Goal: Task Accomplishment & Management: Complete application form

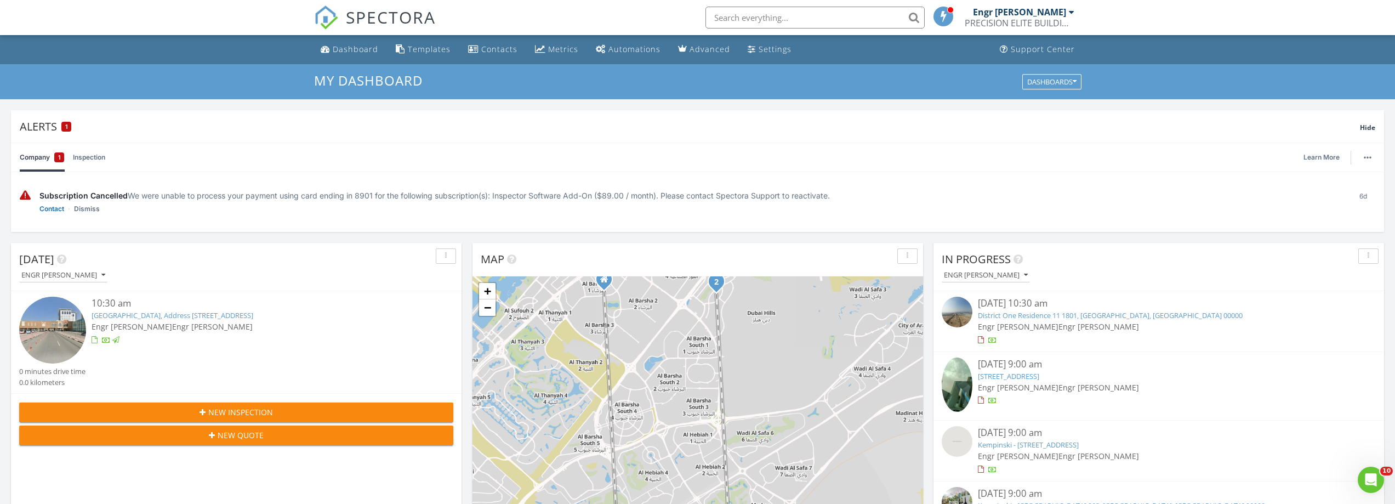
scroll to position [1014, 1412]
type input "74"
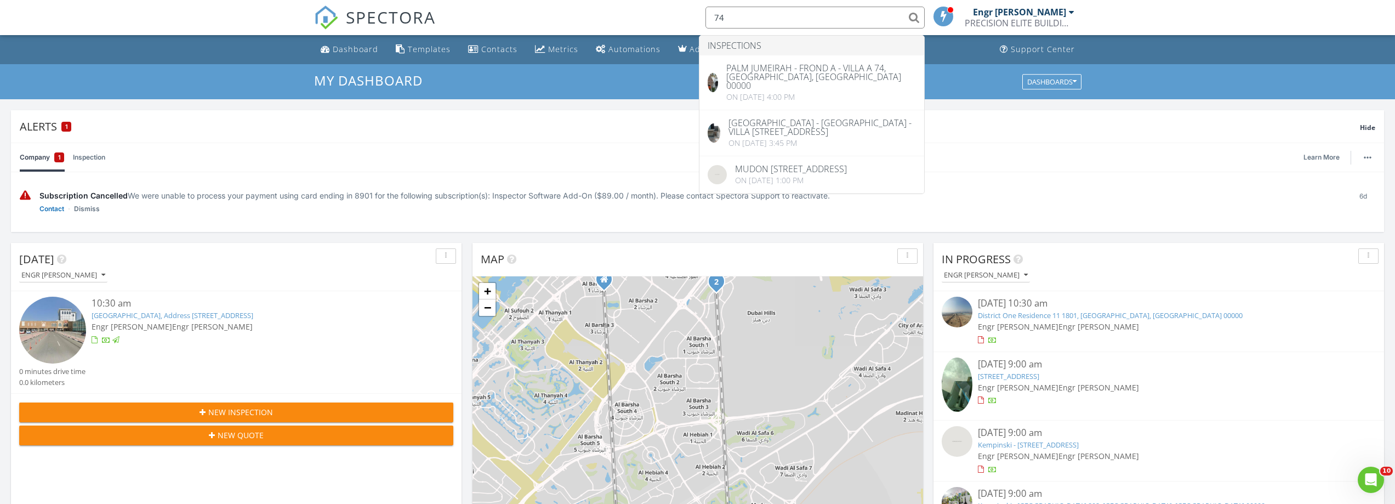
drag, startPoint x: 757, startPoint y: 13, endPoint x: 699, endPoint y: 16, distance: 58.2
click at [699, 16] on div "74" at bounding box center [812, 18] width 226 height 22
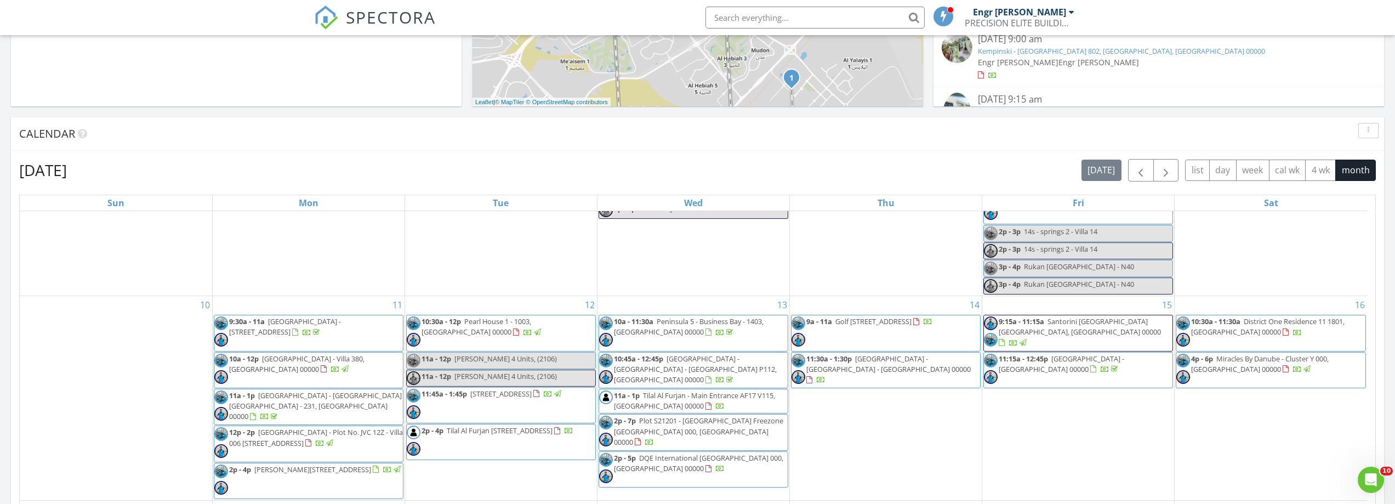
scroll to position [438, 0]
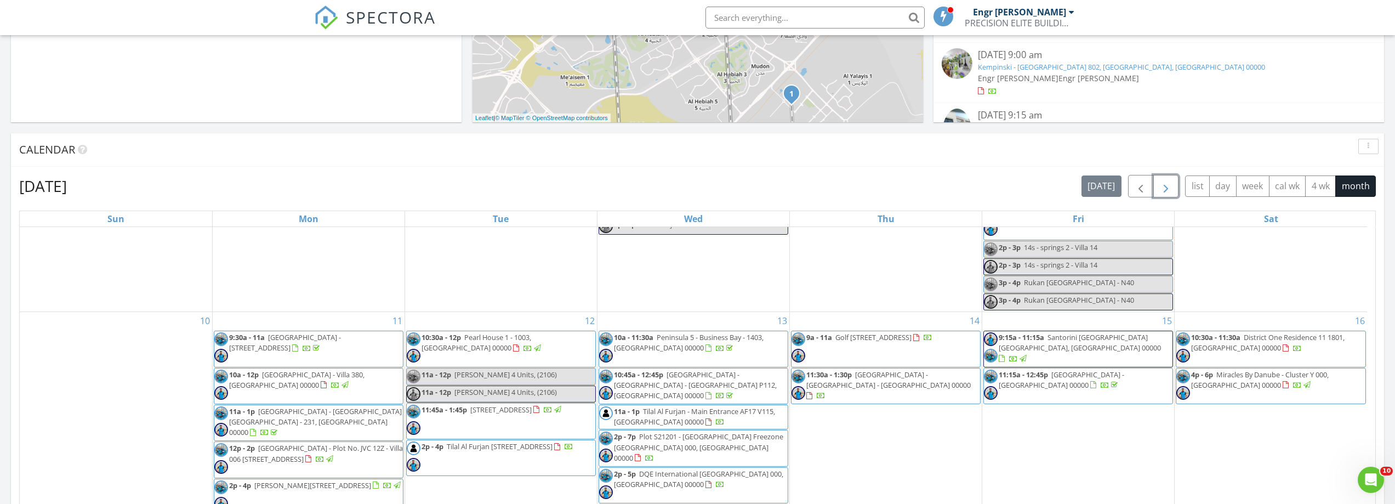
click at [1167, 187] on span "button" at bounding box center [1165, 186] width 13 height 13
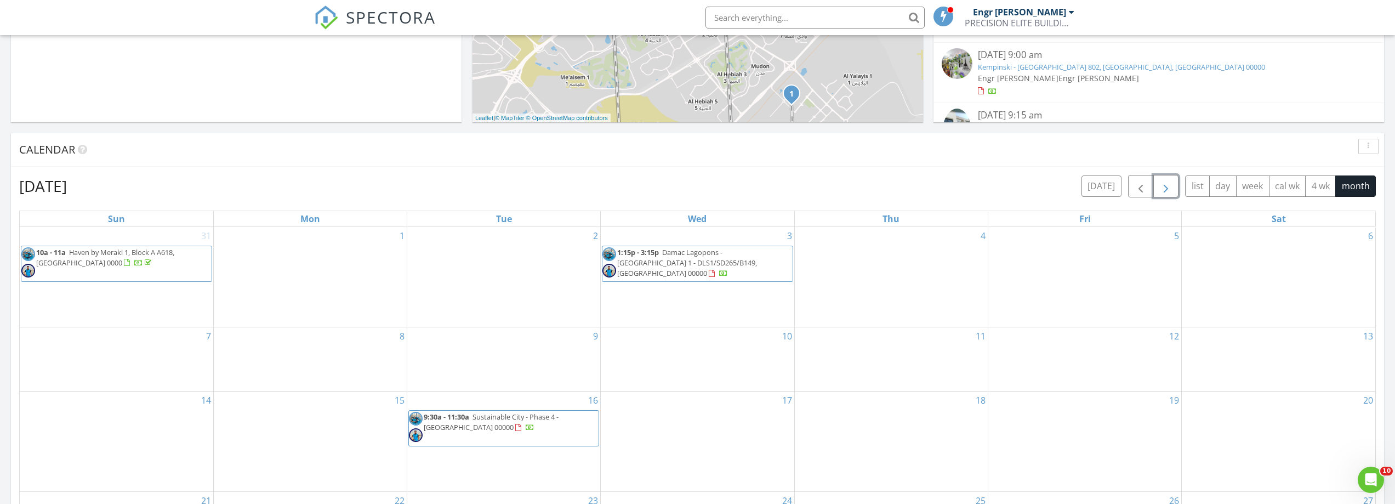
scroll to position [493, 0]
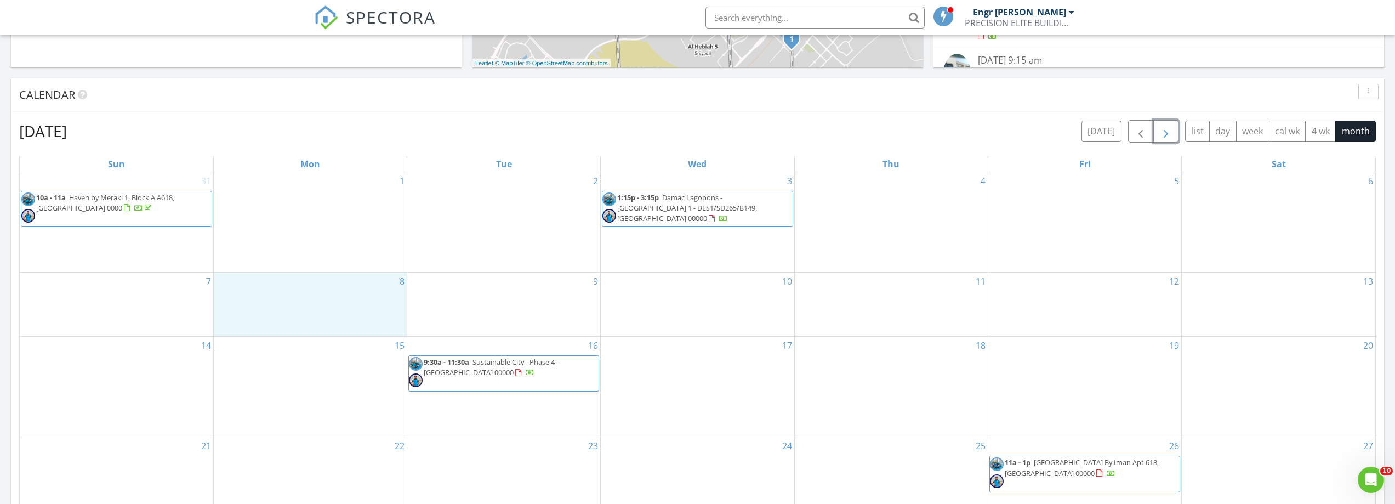
click at [363, 303] on div "8" at bounding box center [310, 304] width 193 height 64
click at [317, 254] on link "Inspection" at bounding box center [308, 257] width 56 height 18
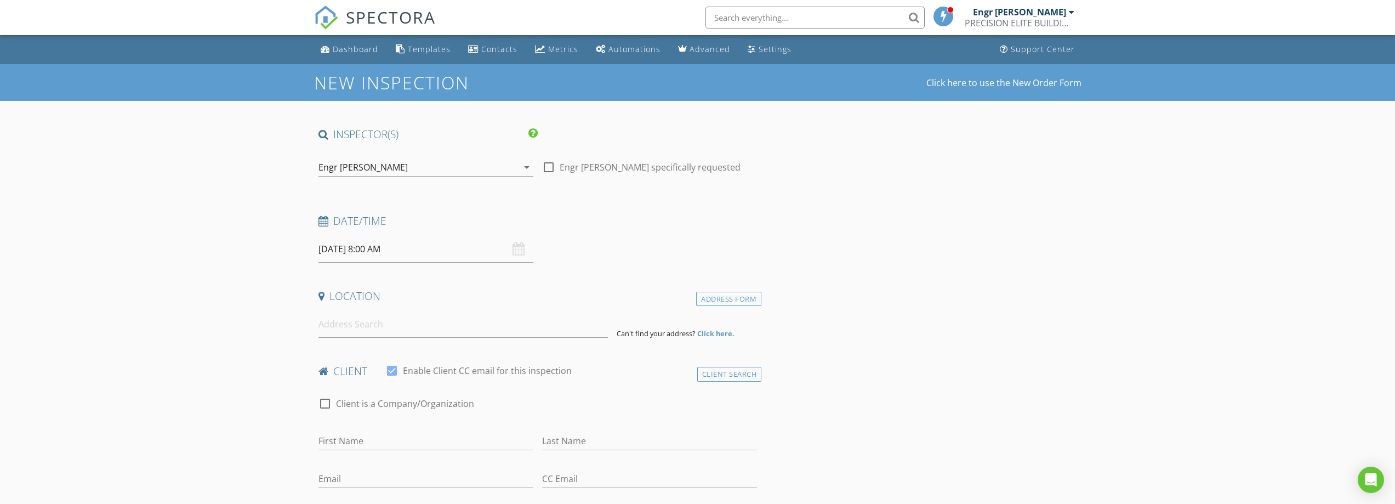
click at [384, 162] on div "Engr [PERSON_NAME]" at bounding box center [417, 167] width 199 height 18
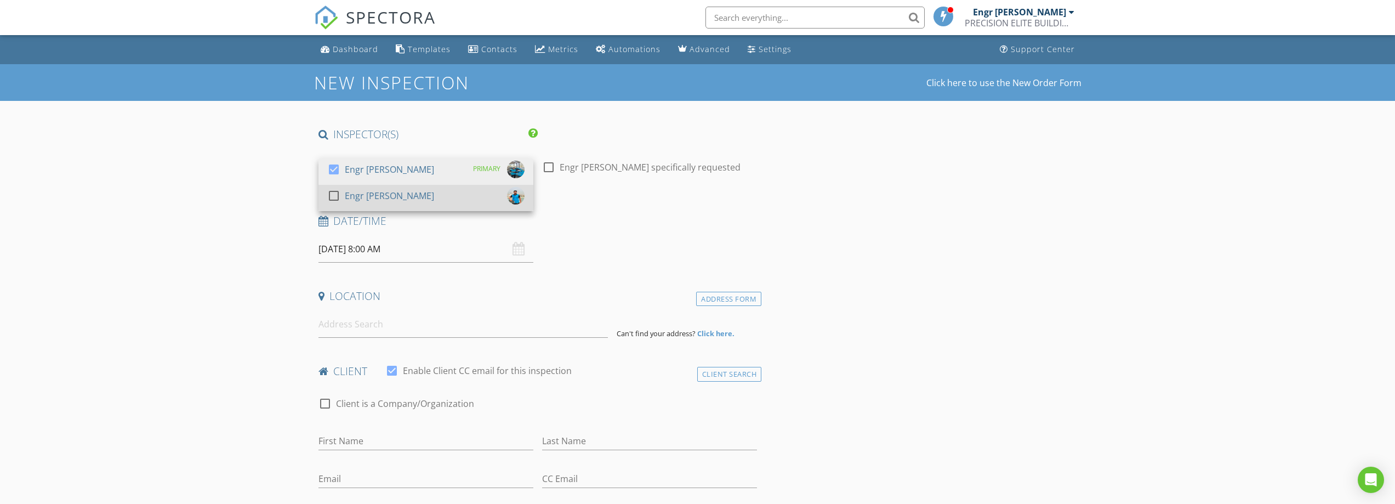
click at [398, 197] on div "Engr [PERSON_NAME]" at bounding box center [389, 196] width 89 height 18
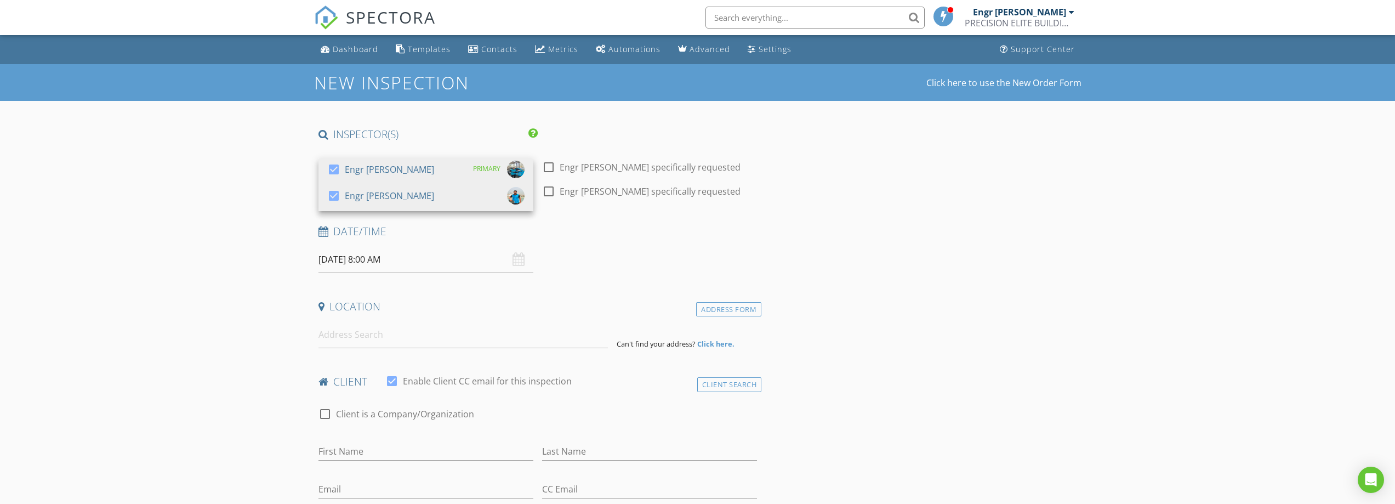
click at [420, 258] on input "08/09/2025 8:00 AM" at bounding box center [425, 259] width 215 height 27
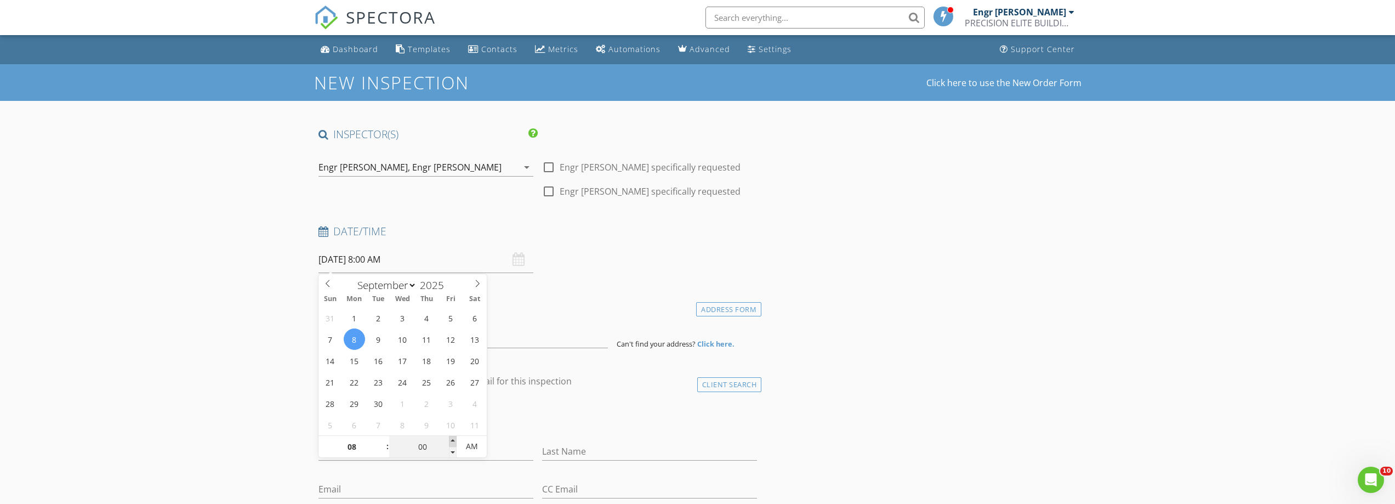
type input "05"
type input "08/09/2025 8:05 AM"
click at [451, 441] on span at bounding box center [453, 441] width 8 height 11
type input "10"
type input "08/09/2025 8:10 AM"
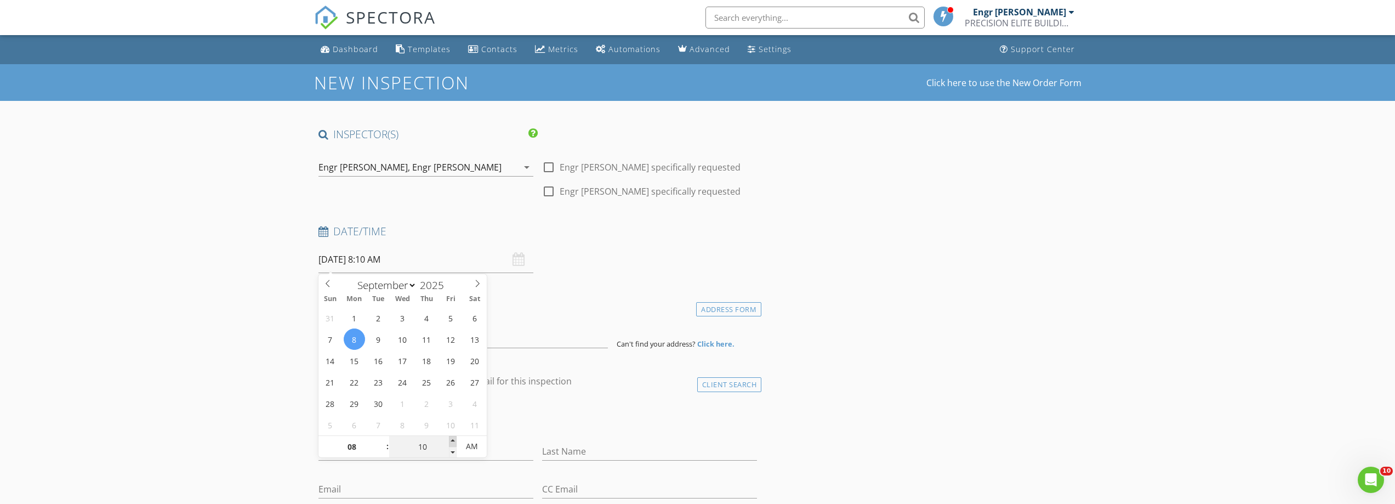
click at [451, 441] on span at bounding box center [453, 441] width 8 height 11
type input "15"
type input "08/09/2025 8:15 AM"
click at [451, 441] on span at bounding box center [453, 441] width 8 height 11
type input "20"
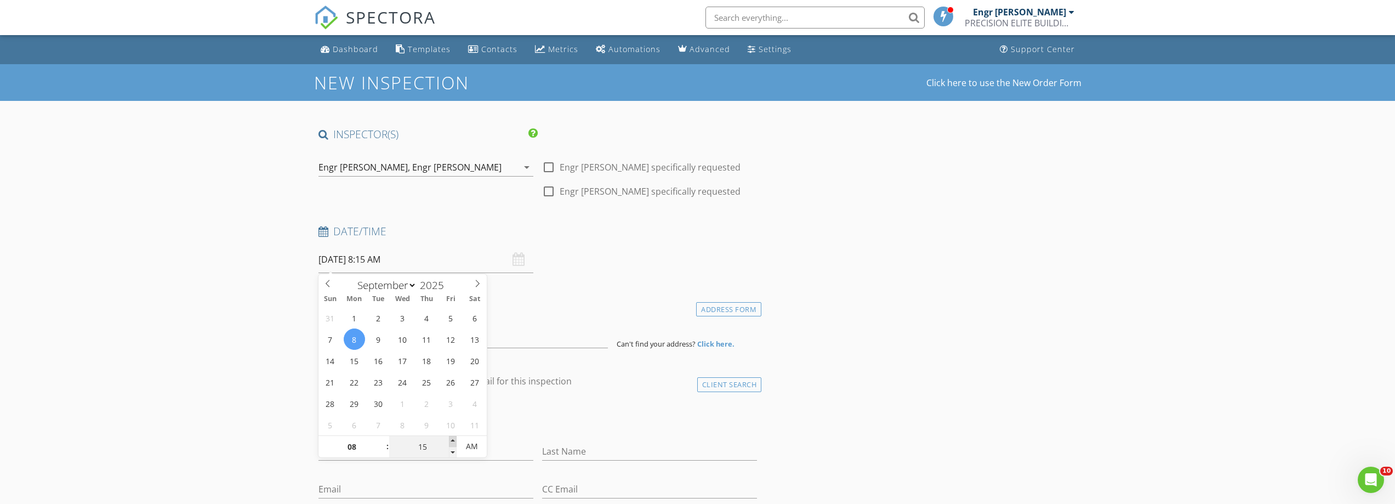
type input "08/09/2025 8:20 AM"
click at [451, 441] on span at bounding box center [453, 441] width 8 height 11
type input "25"
type input "08/09/2025 8:25 AM"
click at [451, 441] on span at bounding box center [453, 441] width 8 height 11
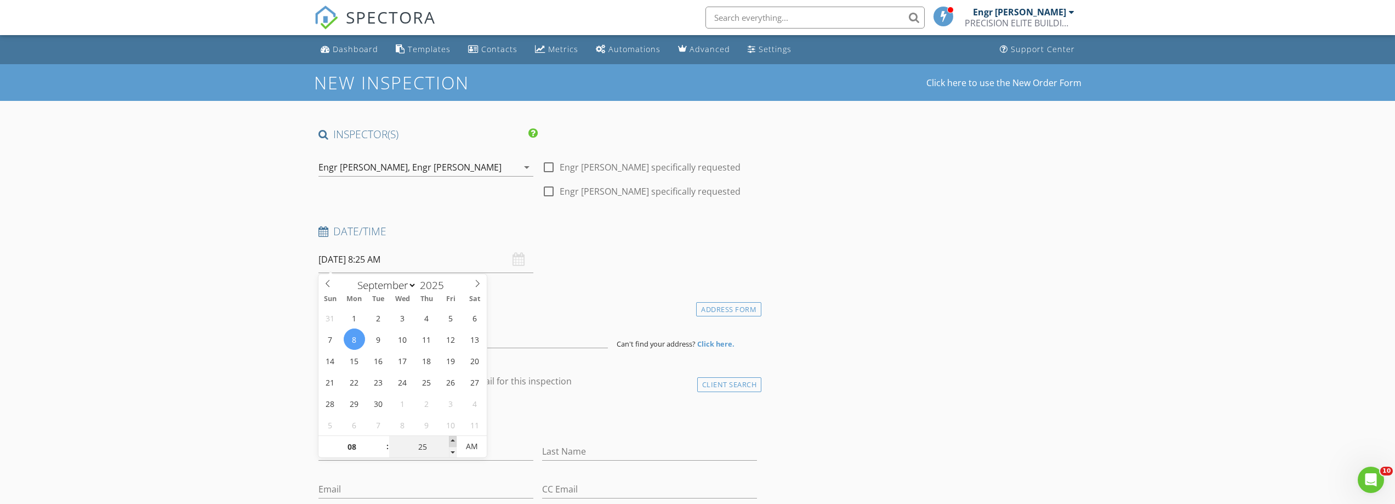
type input "30"
type input "[DATE] 8:30 AM"
click at [451, 441] on span at bounding box center [453, 441] width 8 height 11
click at [429, 327] on input at bounding box center [462, 334] width 289 height 27
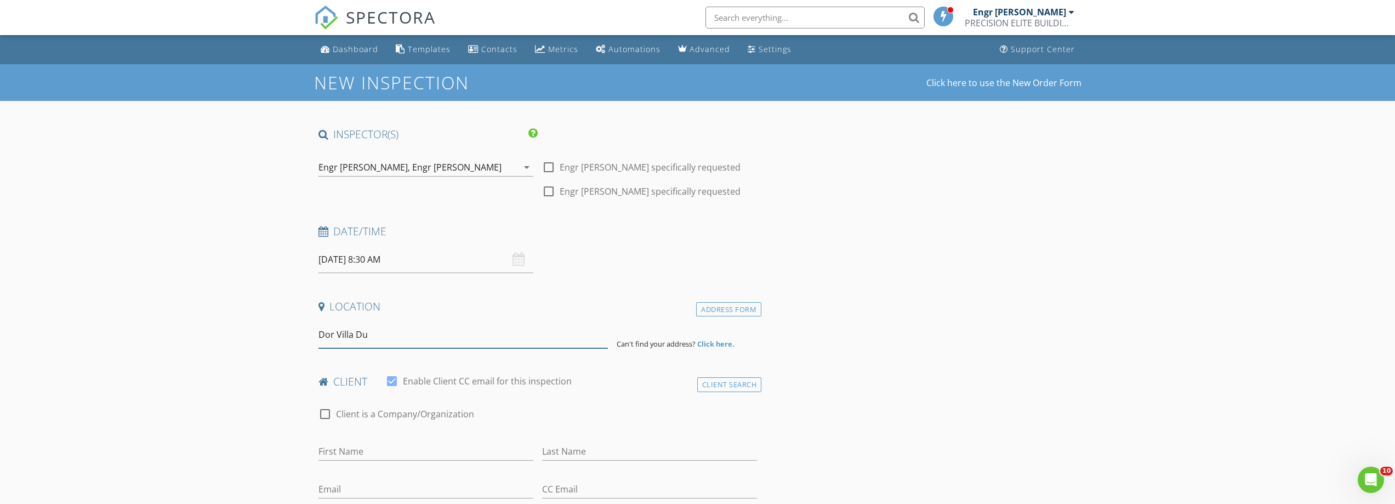
drag, startPoint x: 386, startPoint y: 340, endPoint x: 355, endPoint y: 337, distance: 32.0
click at [355, 337] on input "Dor Villa Du" at bounding box center [462, 334] width 289 height 27
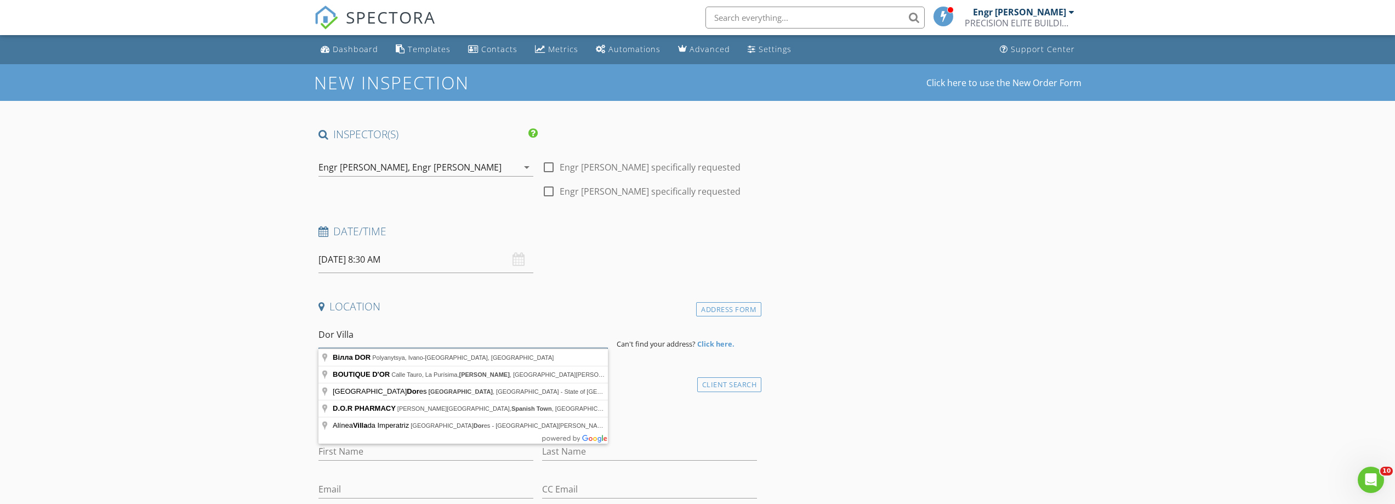
drag, startPoint x: 360, startPoint y: 337, endPoint x: 294, endPoint y: 338, distance: 65.8
type input "[GEOGRAPHIC_DATA] - [GEOGRAPHIC_DATA]"
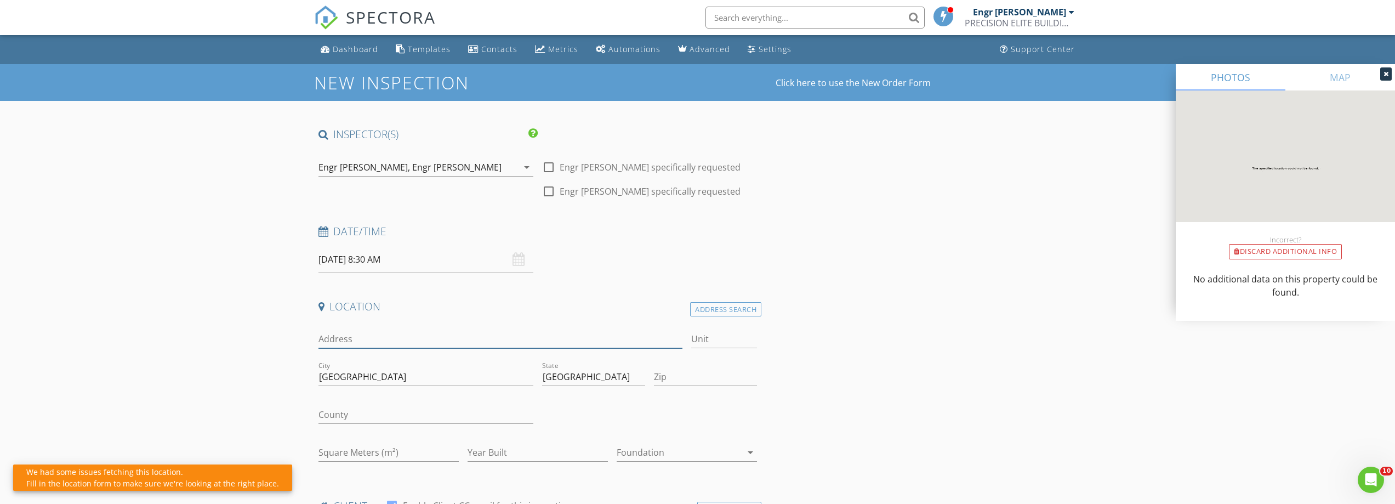
click at [407, 335] on input "Address" at bounding box center [500, 339] width 364 height 18
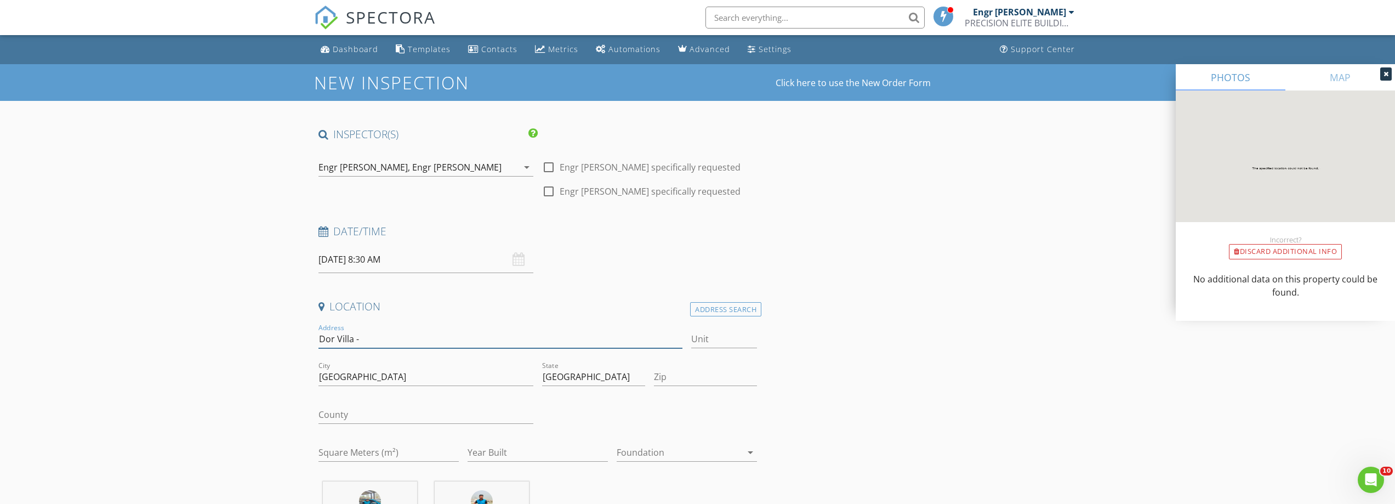
type input "Dor Villa -"
click at [720, 338] on input "Unit" at bounding box center [724, 339] width 66 height 18
type input "R 11"
click at [663, 369] on input "Zip" at bounding box center [705, 377] width 103 height 18
type input "00000"
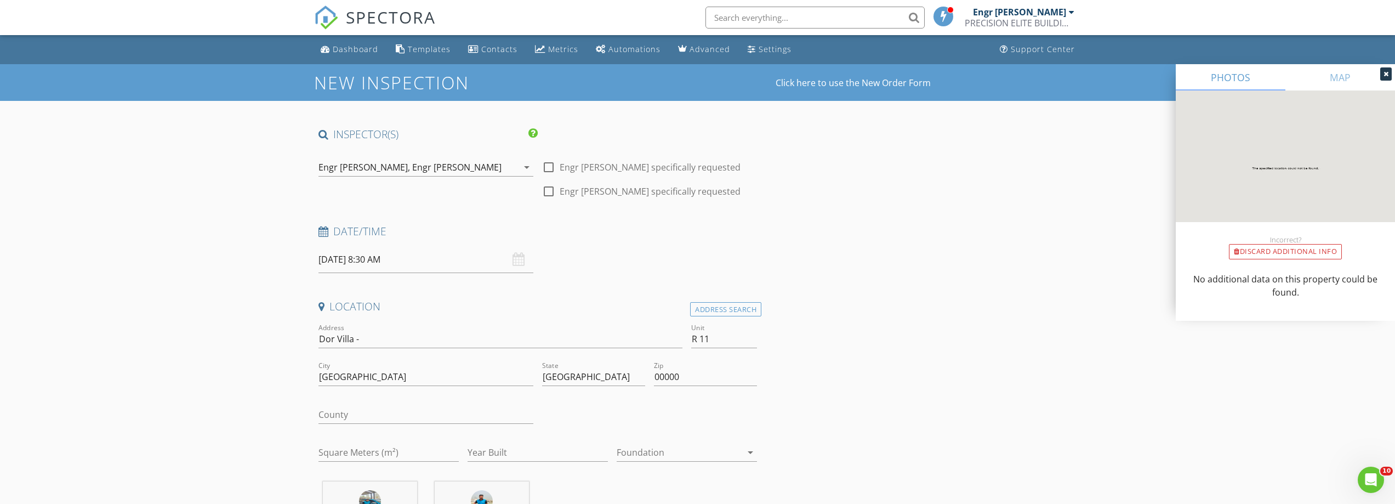
click at [415, 425] on div "County" at bounding box center [425, 420] width 215 height 29
drag, startPoint x: 385, startPoint y: 419, endPoint x: 375, endPoint y: 417, distance: 9.7
click at [385, 419] on input "County" at bounding box center [425, 415] width 215 height 18
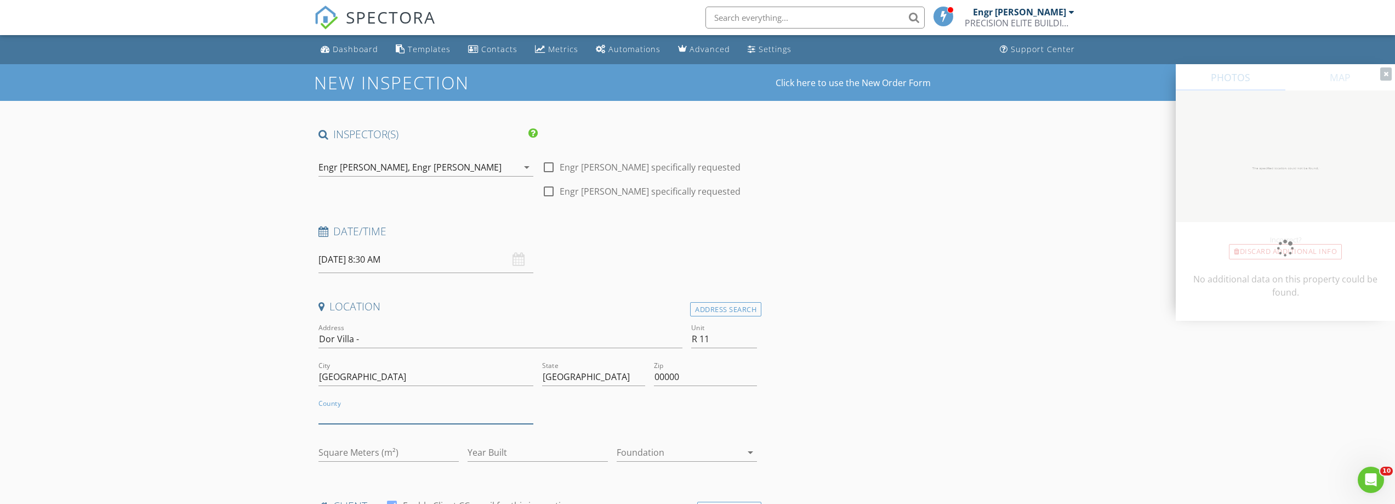
type input "[GEOGRAPHIC_DATA]"
type input "Naveed"
type input "Sarwar"
type input "0563787002"
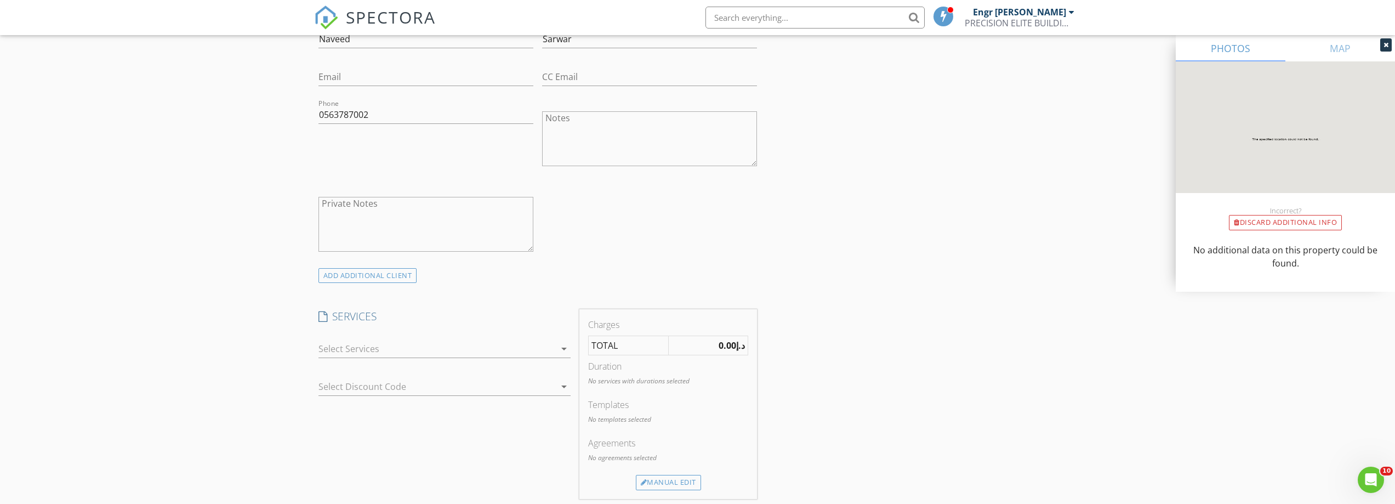
scroll to position [488, 0]
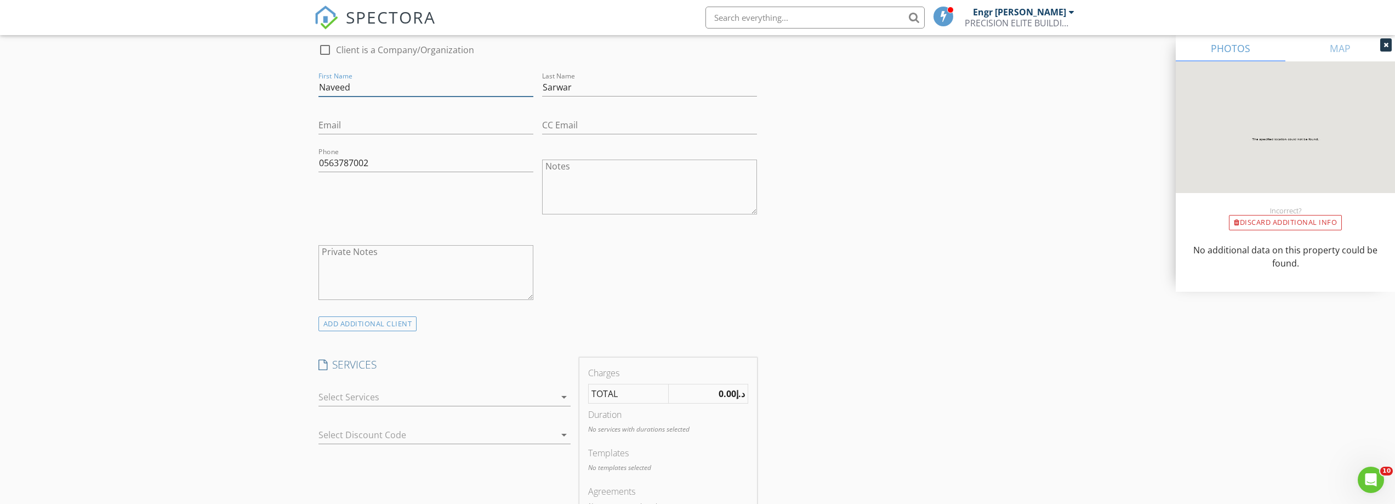
click at [411, 94] on input "Naveed" at bounding box center [425, 87] width 215 height 18
click at [568, 85] on input "Sarwar" at bounding box center [649, 87] width 215 height 18
click at [361, 156] on input "0563787002" at bounding box center [425, 163] width 215 height 18
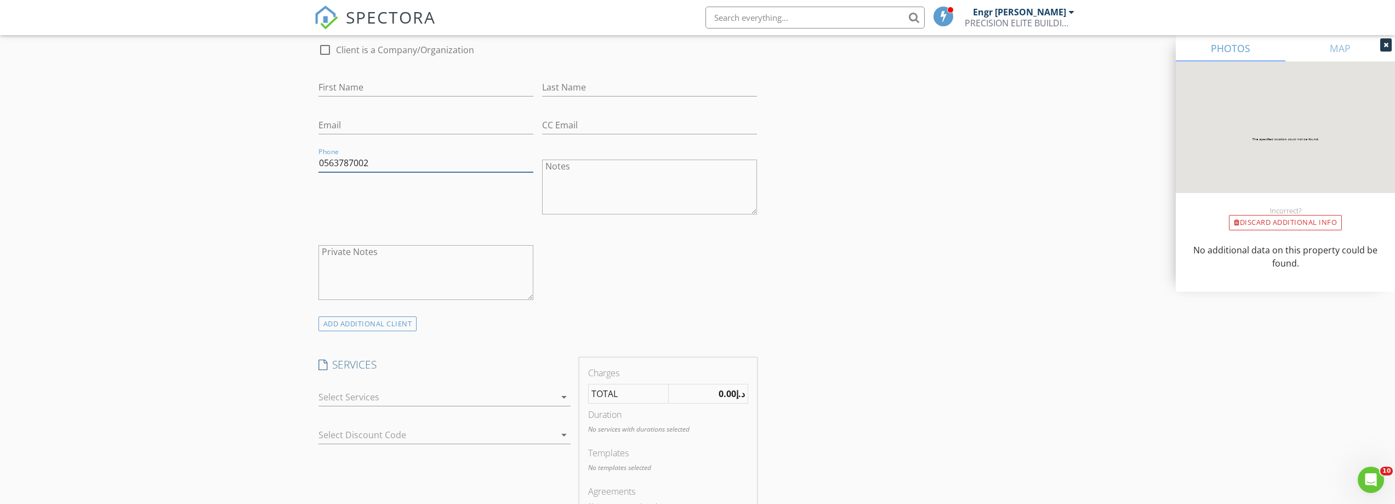
click at [361, 156] on input "0563787002" at bounding box center [425, 163] width 215 height 18
click at [364, 125] on input "Email" at bounding box center [425, 125] width 215 height 18
paste input "rimnesh.shah@gmail.com"
type input "rimnesh.shah@gmail.com"
click at [369, 88] on input "First Name" at bounding box center [425, 87] width 215 height 18
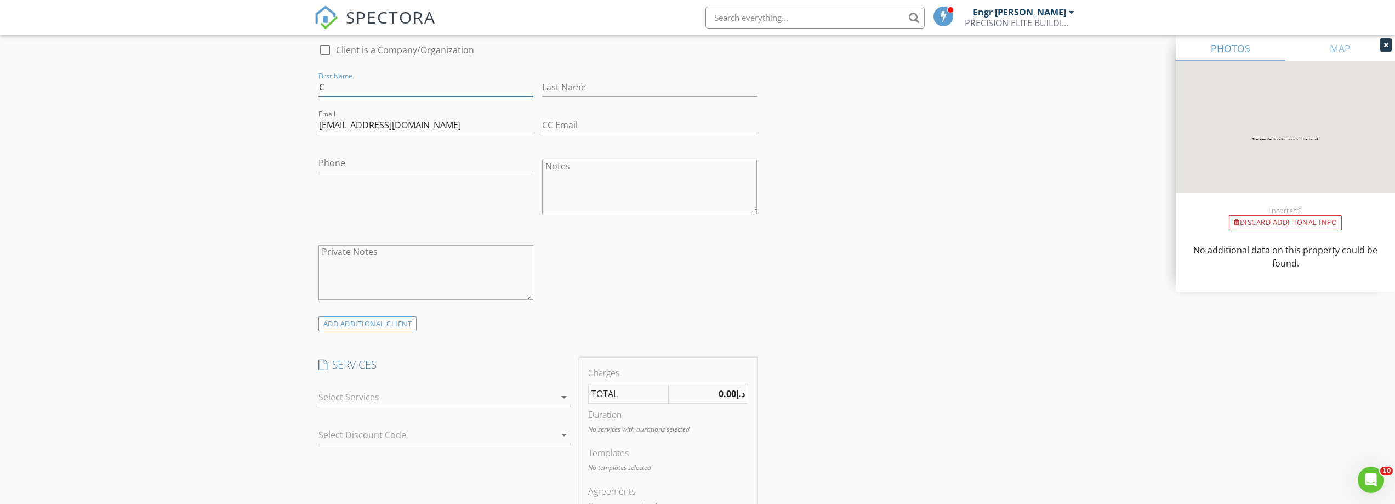
type input "Client"
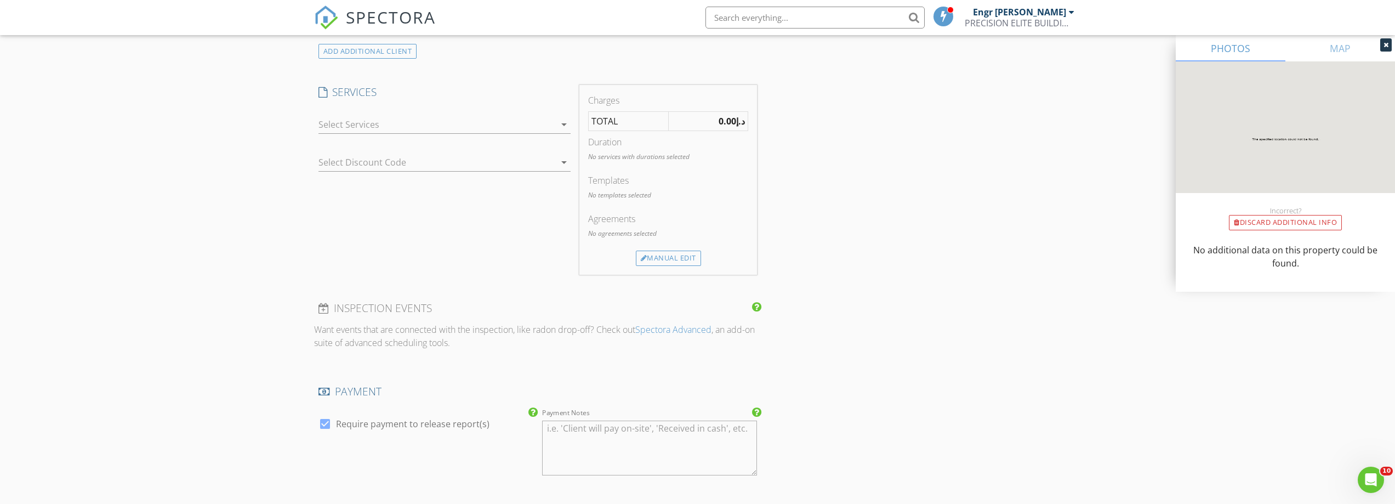
scroll to position [762, 0]
click at [407, 127] on div at bounding box center [436, 123] width 237 height 18
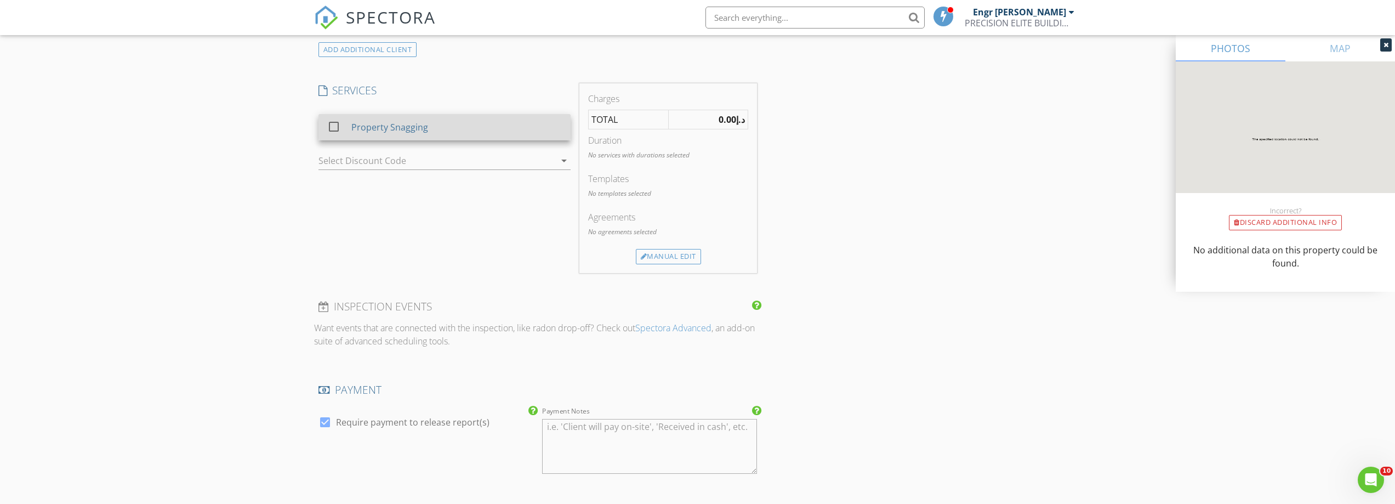
click at [396, 132] on div "Property Snagging" at bounding box center [389, 127] width 77 height 13
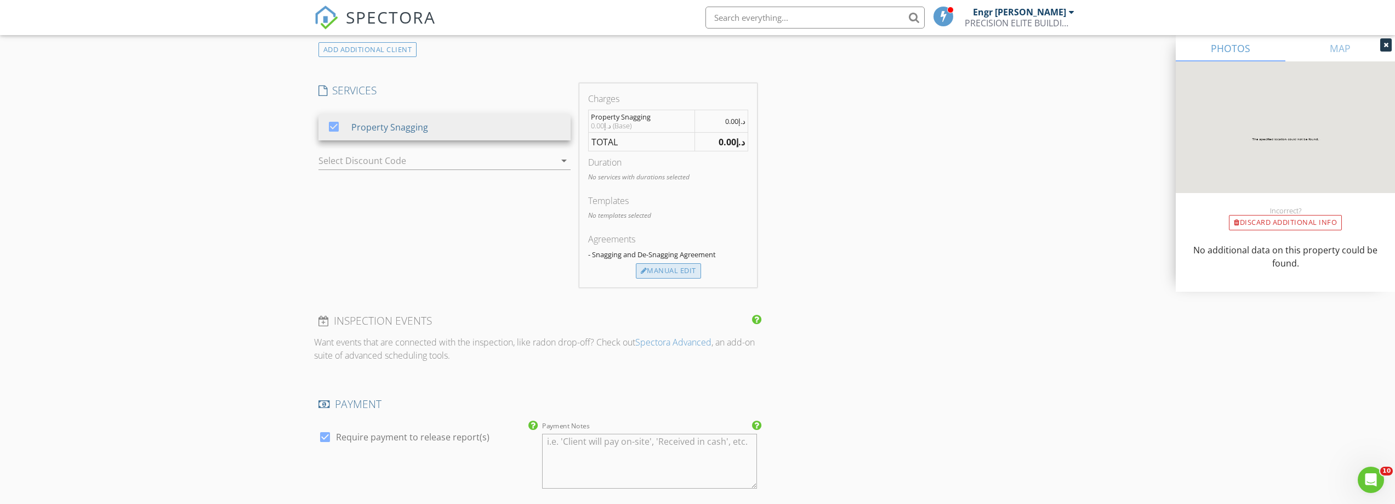
click at [672, 271] on div "Manual Edit" at bounding box center [668, 270] width 65 height 15
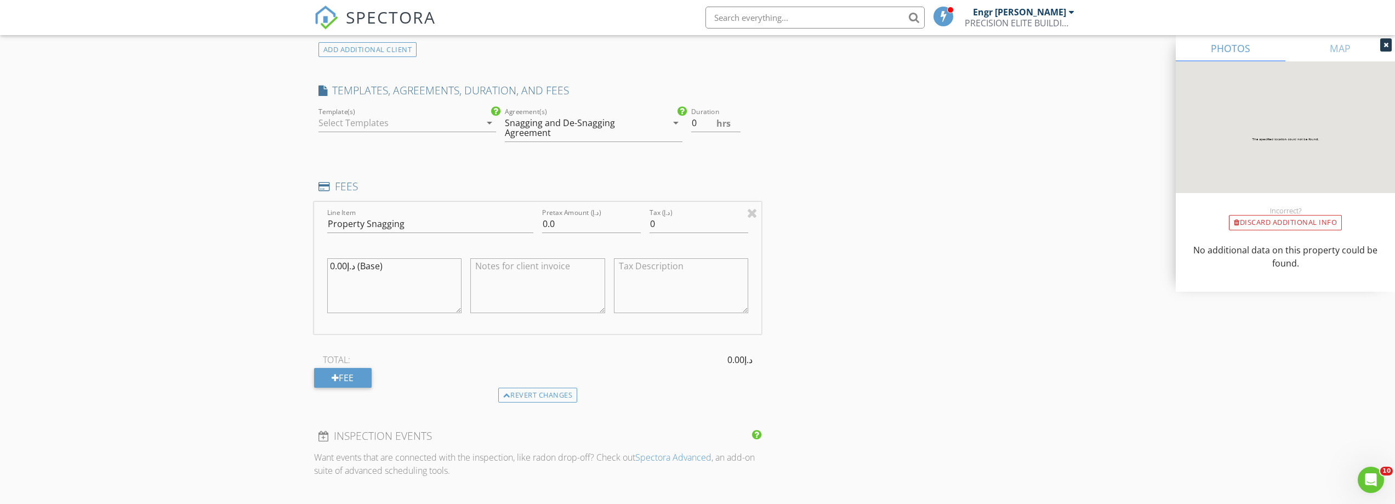
click at [379, 123] on div at bounding box center [399, 123] width 162 height 18
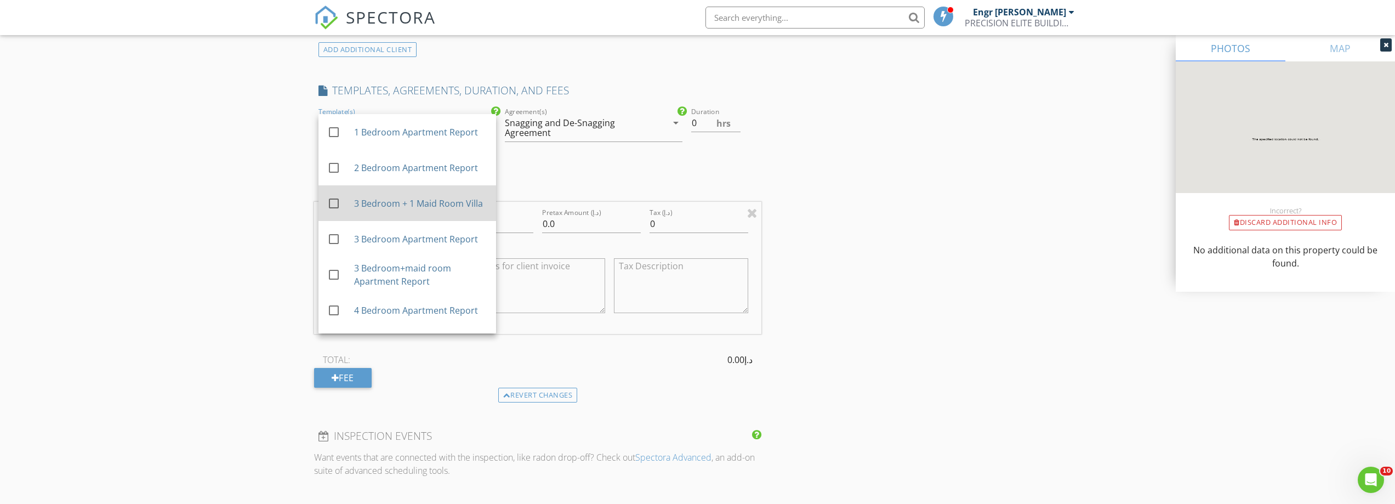
click at [390, 201] on div "3 Bedroom + 1 Maid Room Villa" at bounding box center [419, 203] width 133 height 13
click at [701, 122] on input "0" at bounding box center [715, 123] width 49 height 18
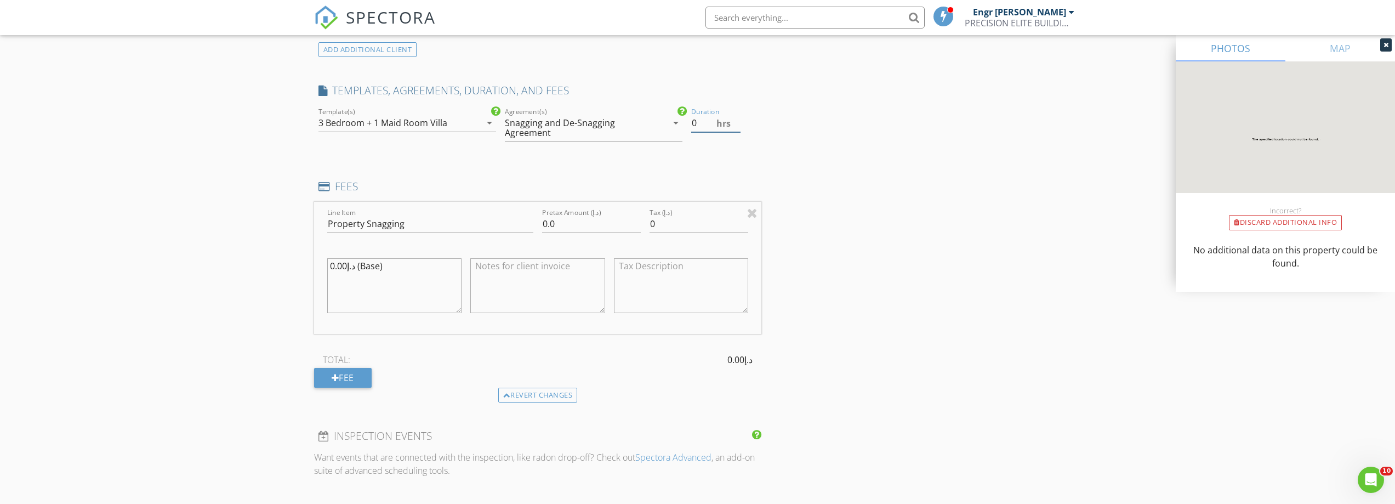
click at [701, 122] on input "0" at bounding box center [715, 123] width 49 height 18
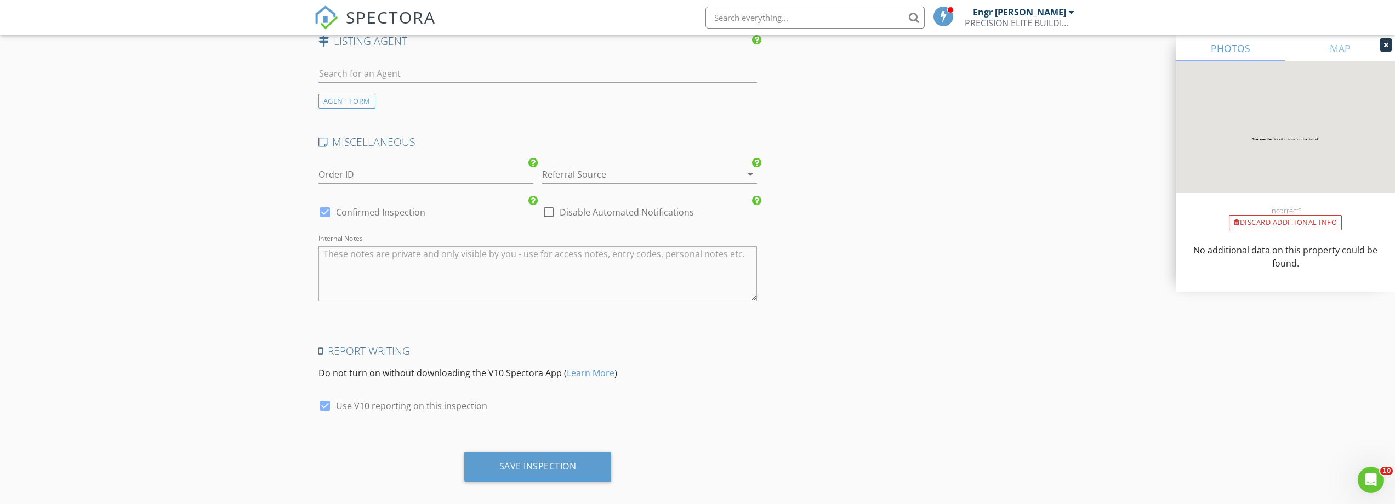
scroll to position [1487, 0]
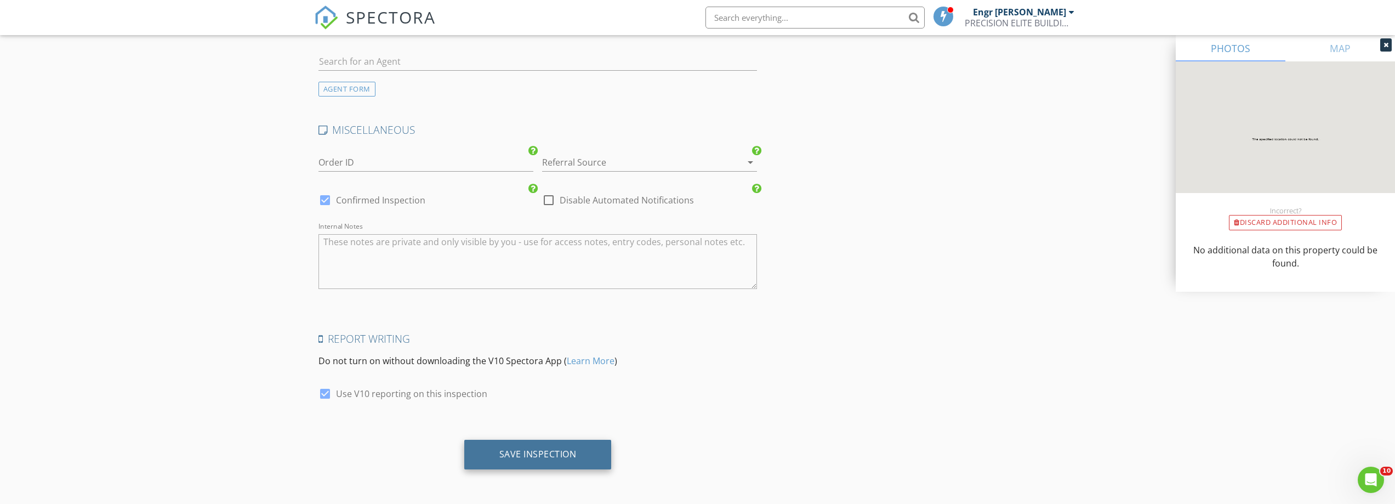
type input "2"
click at [556, 451] on div "Save Inspection" at bounding box center [537, 453] width 77 height 11
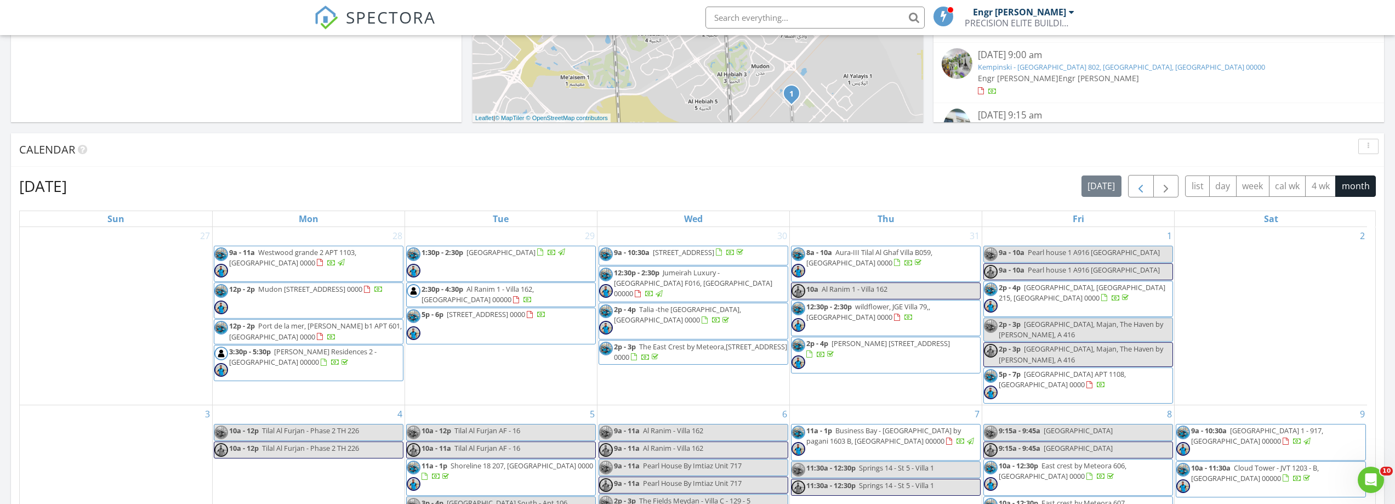
scroll to position [1014, 1412]
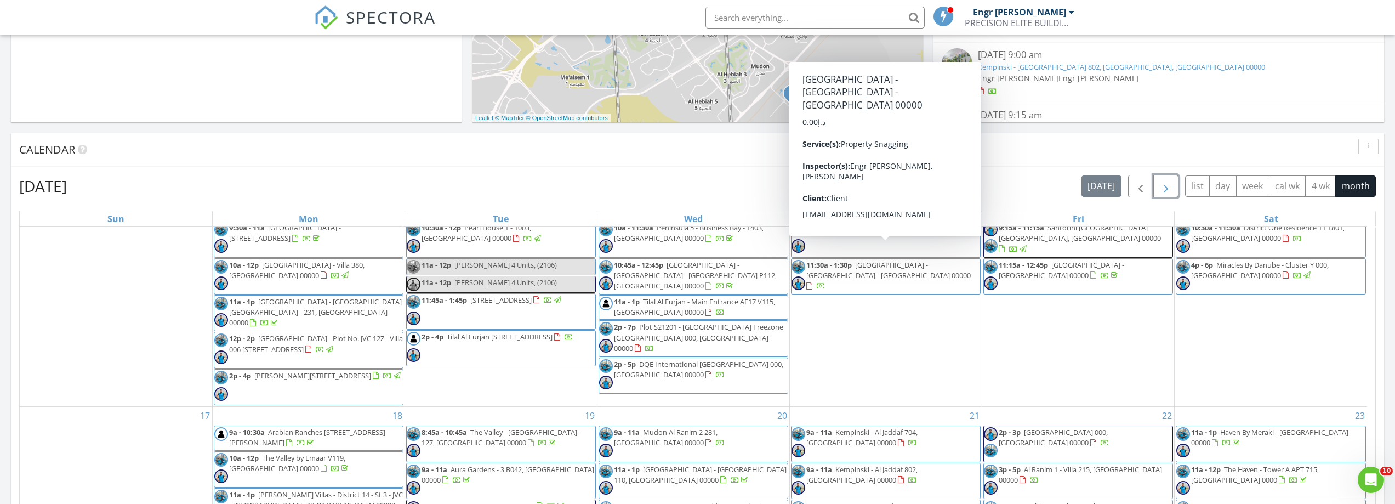
click at [1160, 186] on span "button" at bounding box center [1165, 186] width 13 height 13
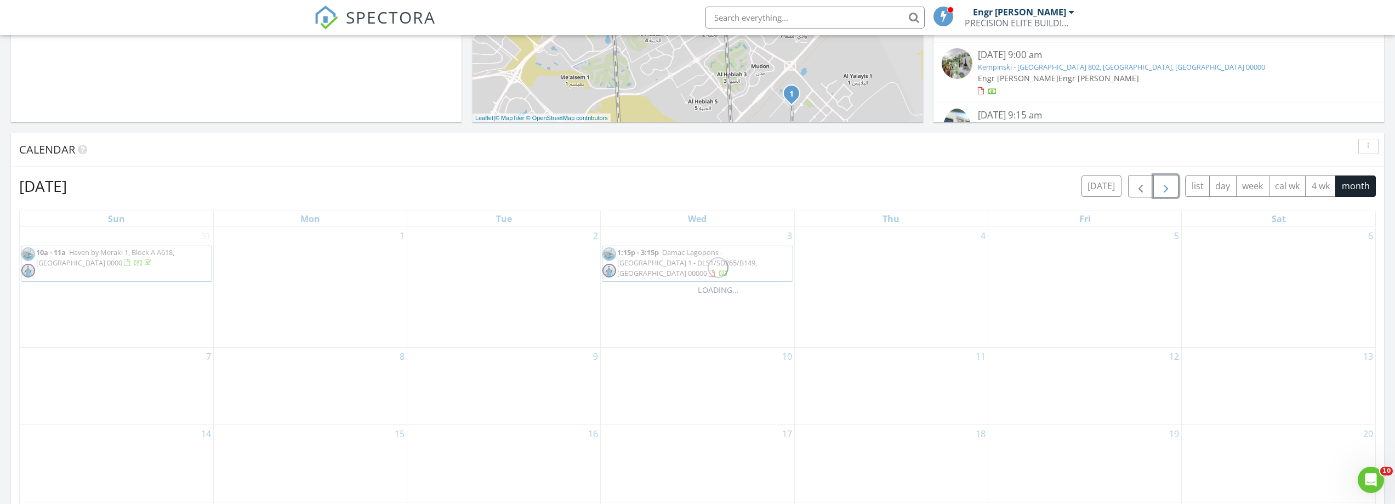
scroll to position [0, 0]
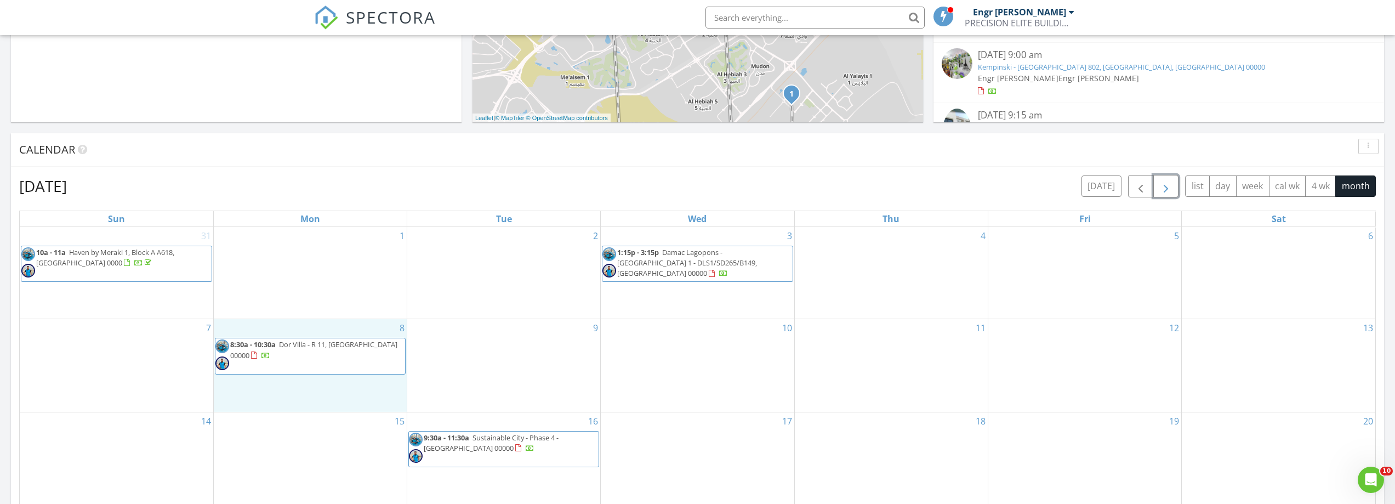
click at [288, 385] on div "8 8:30a - 10:30a Dor Villa - R 11, Dubai 00000" at bounding box center [310, 365] width 193 height 92
click at [299, 334] on link "Inspection" at bounding box center [308, 339] width 56 height 18
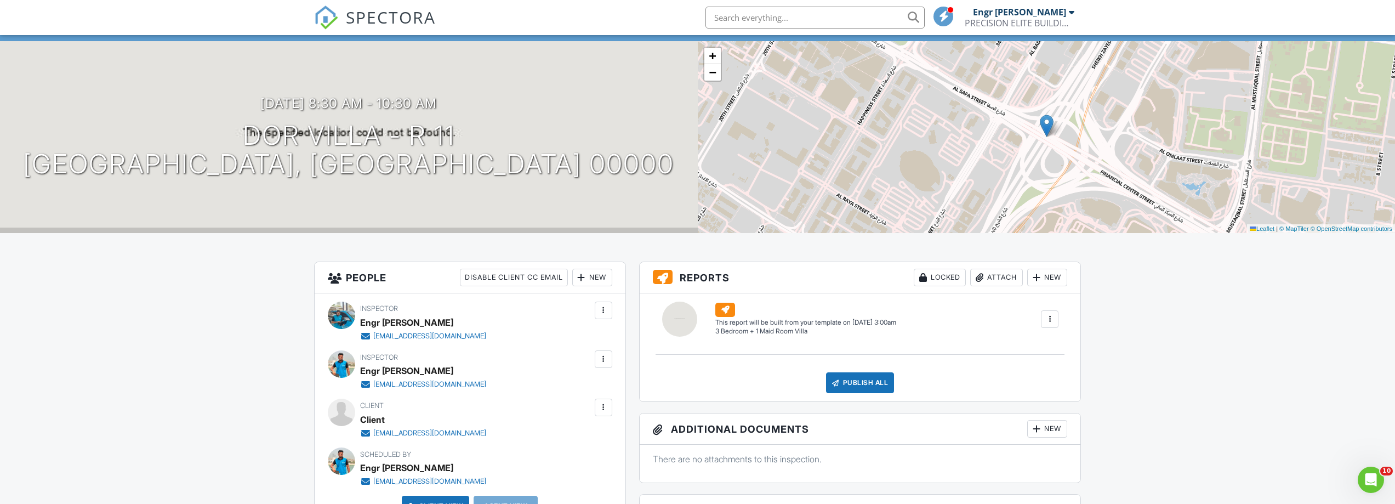
scroll to position [384, 0]
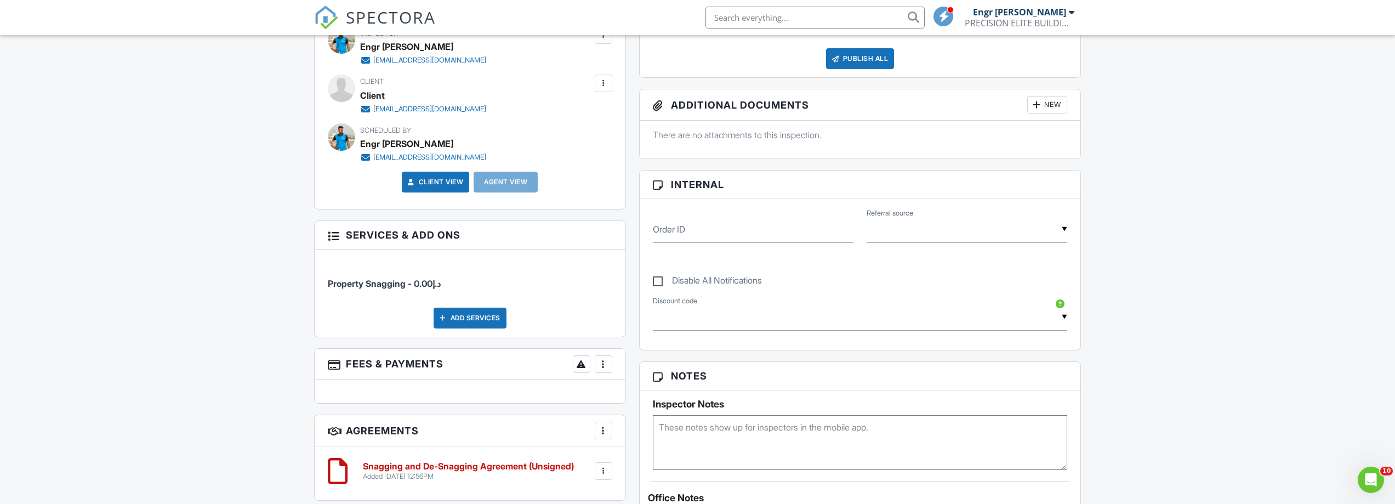
click at [439, 184] on link "Client View" at bounding box center [435, 181] width 58 height 11
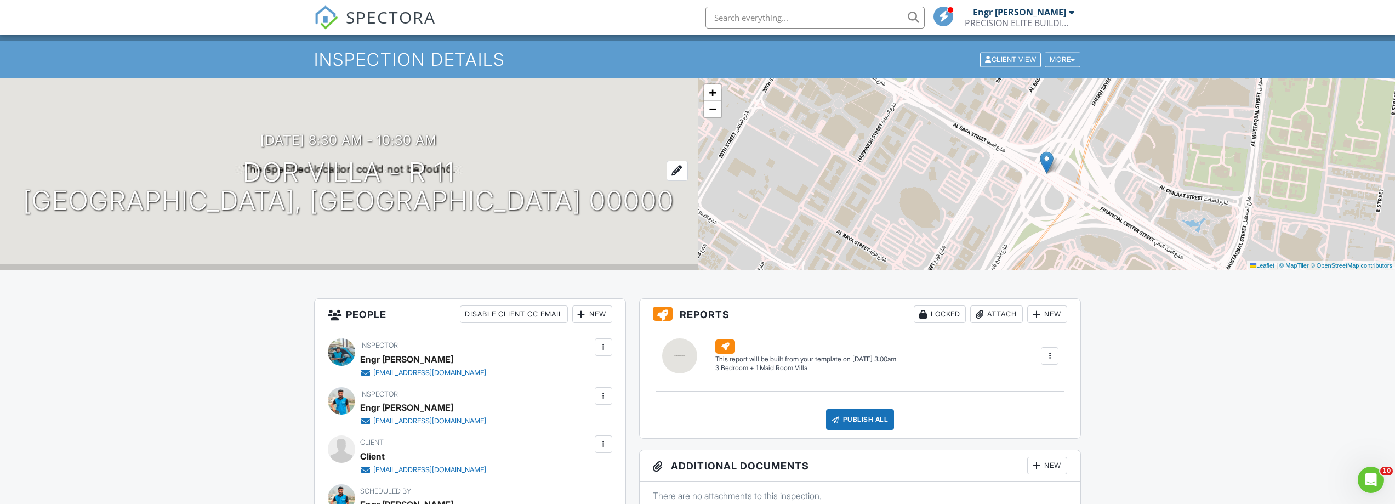
scroll to position [0, 0]
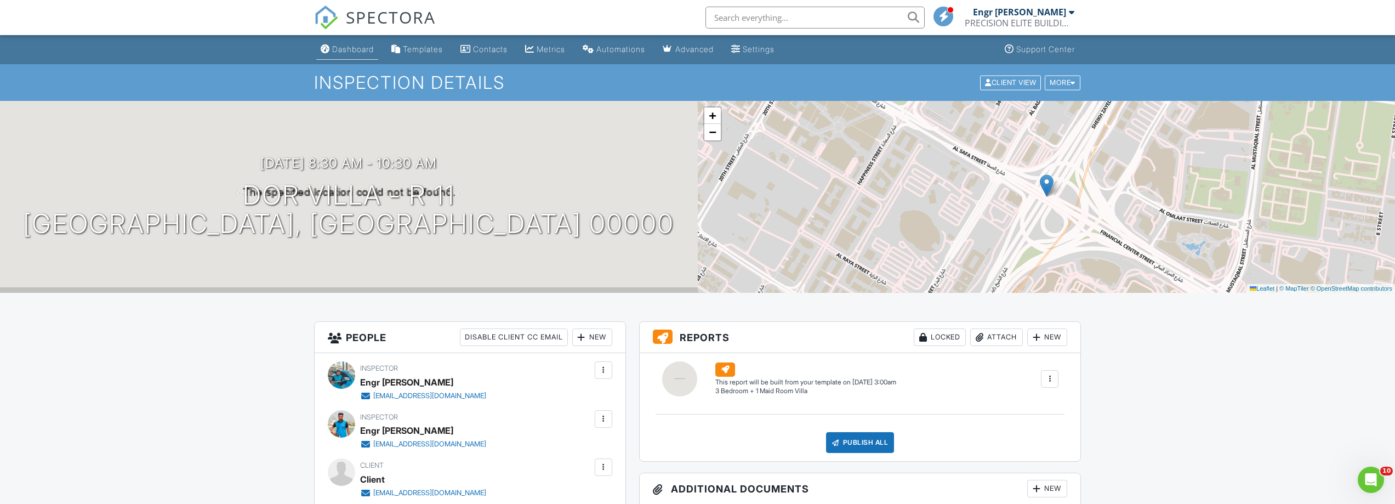
click at [337, 47] on div "Dashboard" at bounding box center [353, 48] width 42 height 9
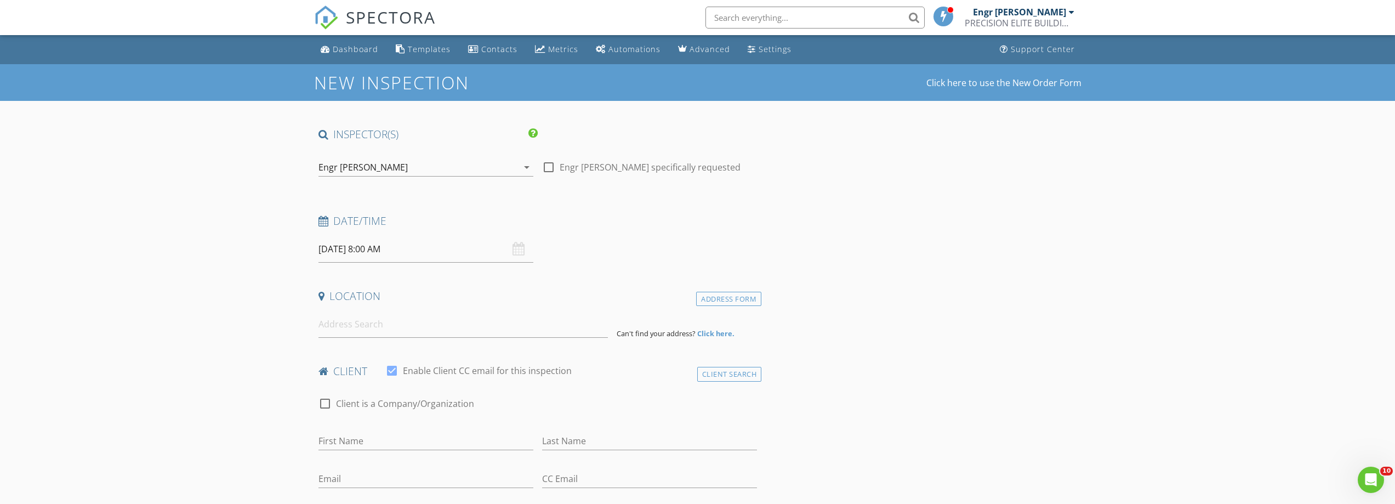
click at [384, 167] on div "Engr [PERSON_NAME]" at bounding box center [417, 167] width 199 height 18
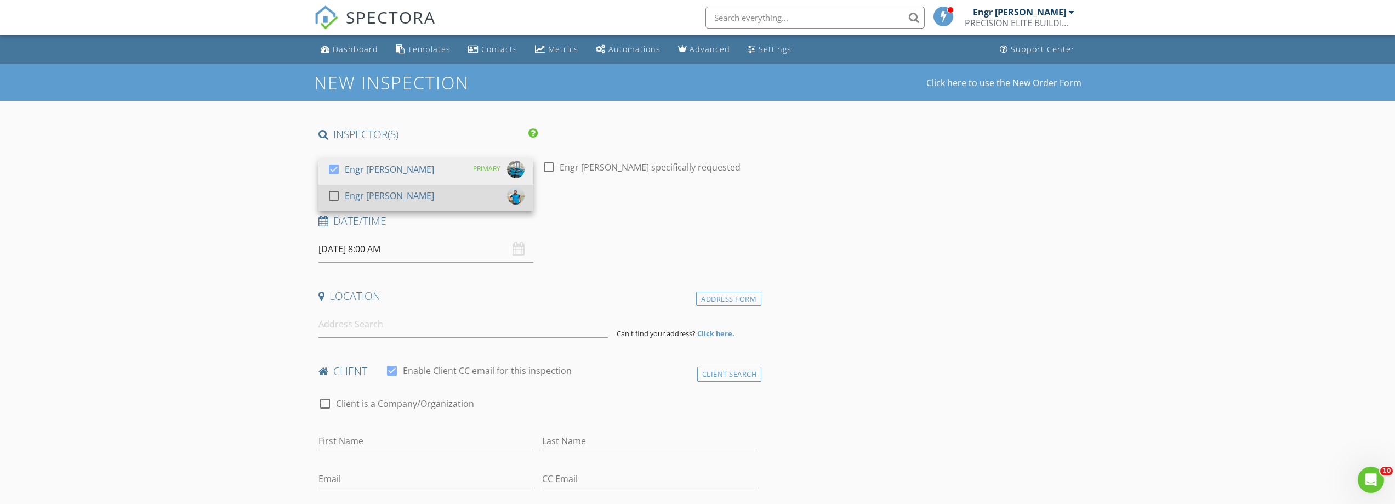
click at [406, 203] on div "check_box_outline_blank Engr [PERSON_NAME]" at bounding box center [425, 198] width 197 height 22
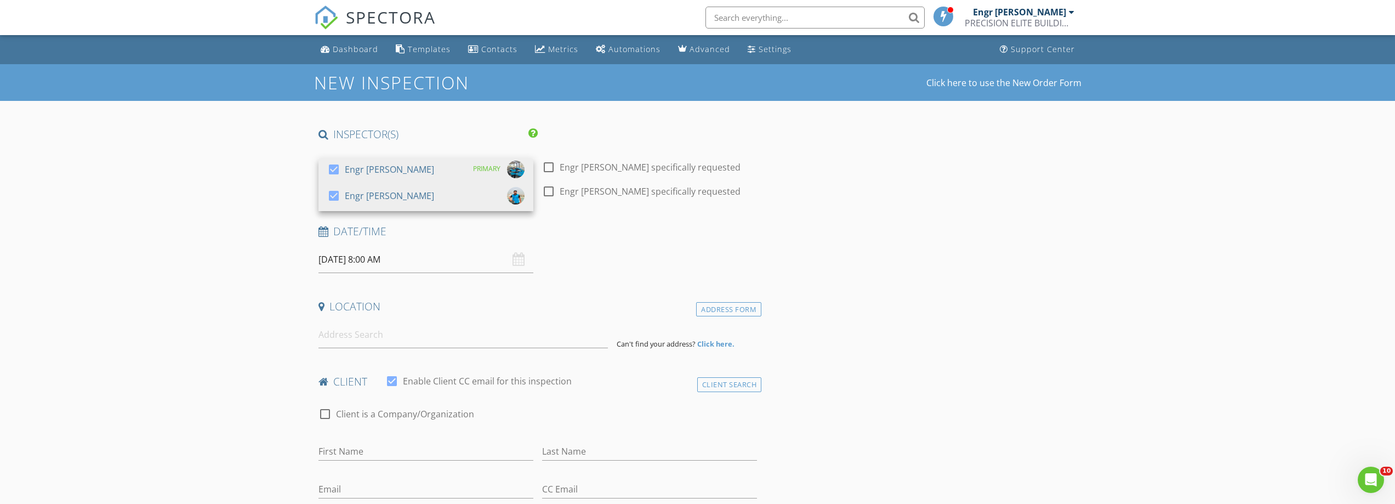
click at [422, 254] on input "[DATE] 8:00 AM" at bounding box center [425, 259] width 215 height 27
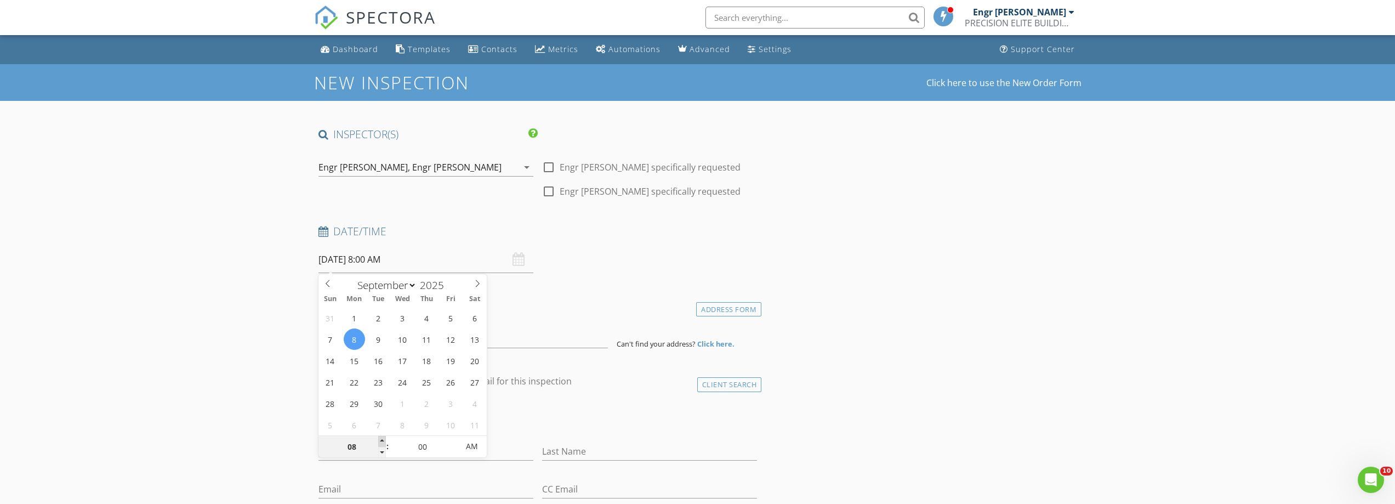
type input "09"
type input "[DATE] 9:00 AM"
click at [380, 438] on span at bounding box center [382, 441] width 8 height 11
type input "10"
type input "[DATE] 10:00 AM"
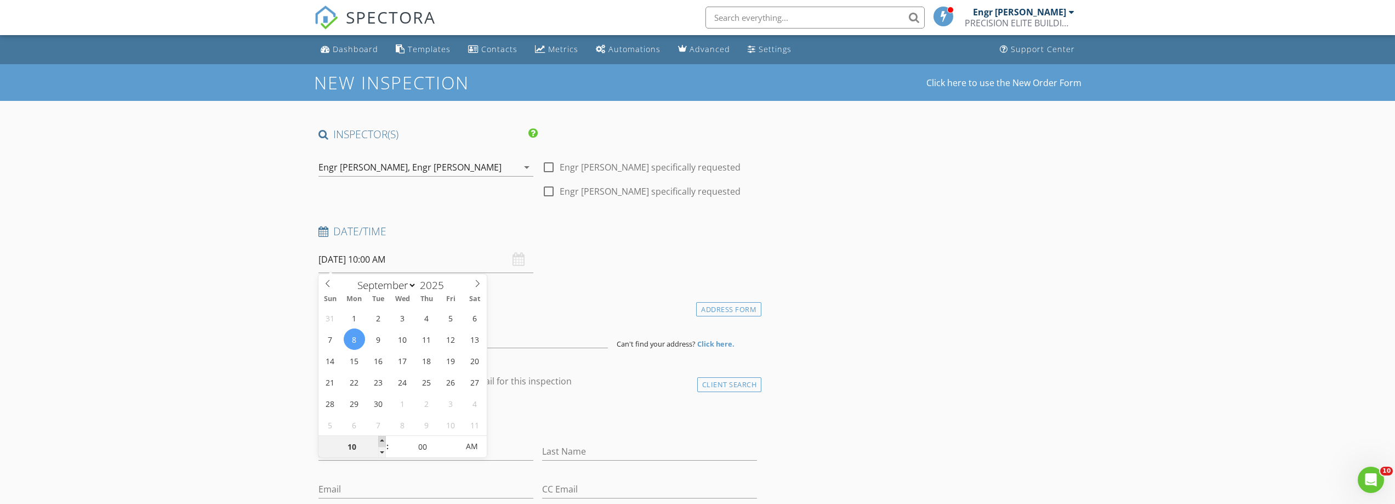
click at [380, 438] on span at bounding box center [382, 441] width 8 height 11
type input "11"
type input "[DATE] 11:00 AM"
click at [380, 438] on span at bounding box center [382, 441] width 8 height 11
type input "05"
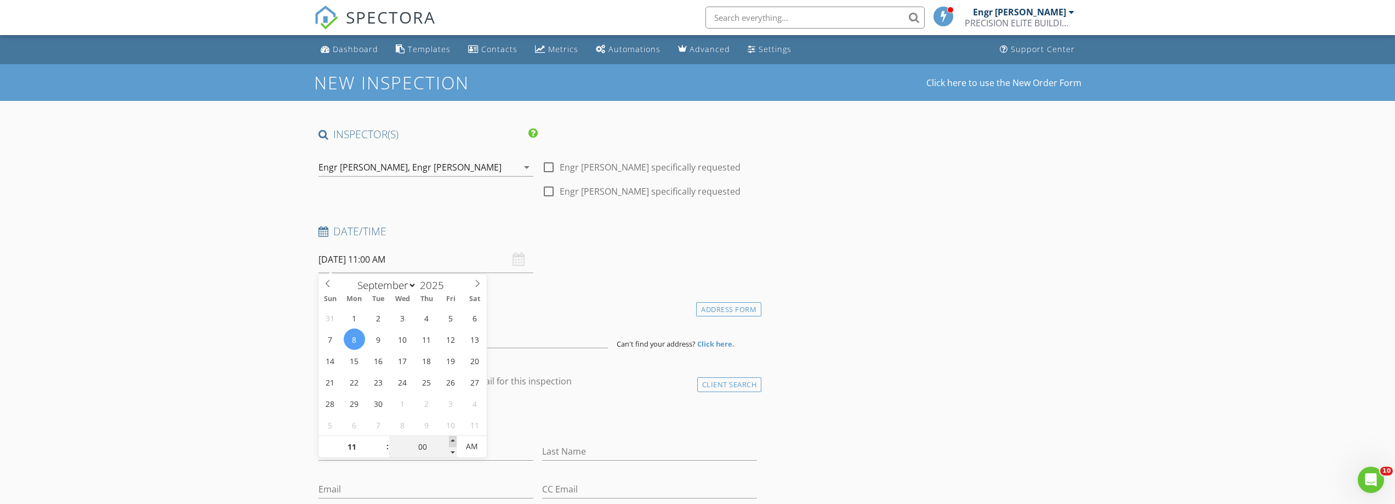
type input "[DATE] 11:05 AM"
click at [452, 440] on span at bounding box center [453, 441] width 8 height 11
type input "10"
type input "[DATE] 11:10 AM"
click at [452, 440] on span at bounding box center [453, 441] width 8 height 11
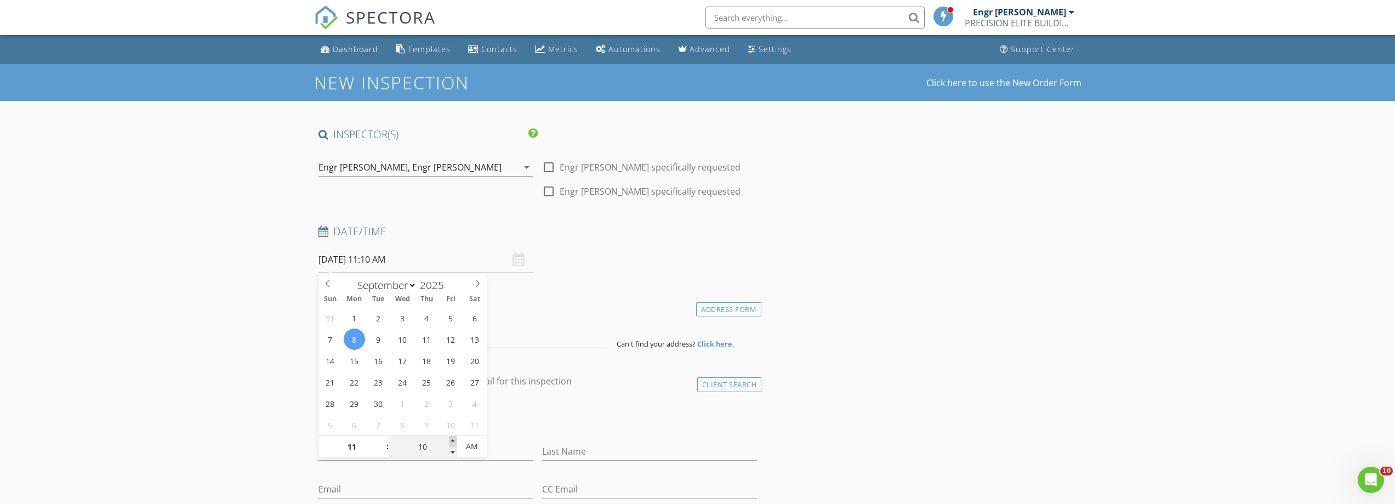
type input "15"
type input "08/09/2025 11:15 AM"
click at [452, 440] on span at bounding box center [453, 441] width 8 height 11
type input "20"
type input "08/09/2025 11:20 AM"
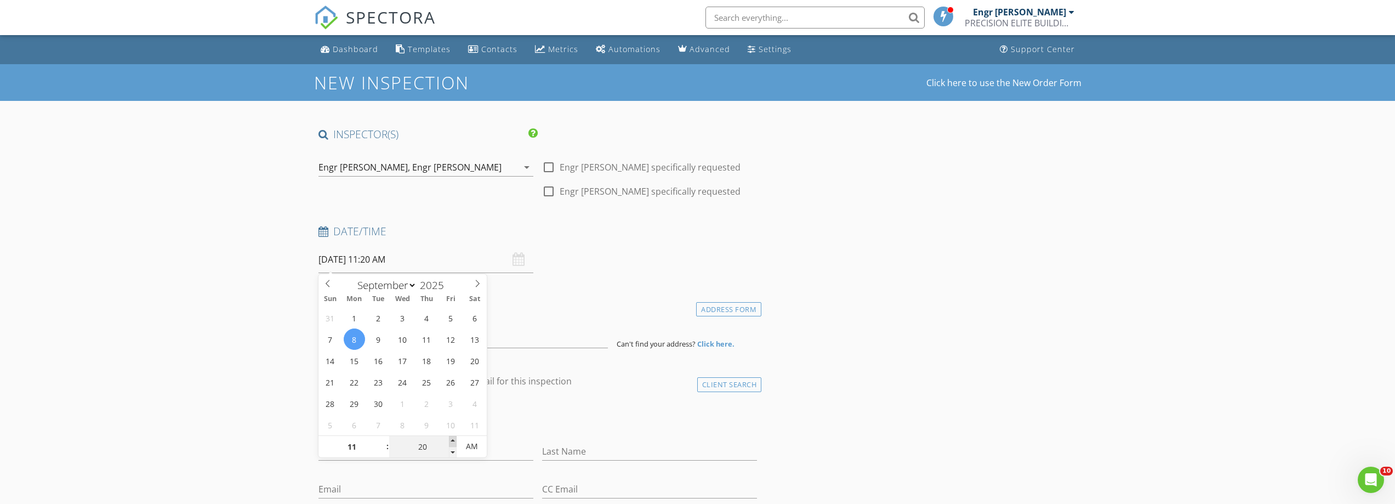
click at [452, 440] on span at bounding box center [453, 441] width 8 height 11
type input "25"
type input "08/09/2025 11:25 AM"
click at [452, 440] on span at bounding box center [453, 441] width 8 height 11
type input "30"
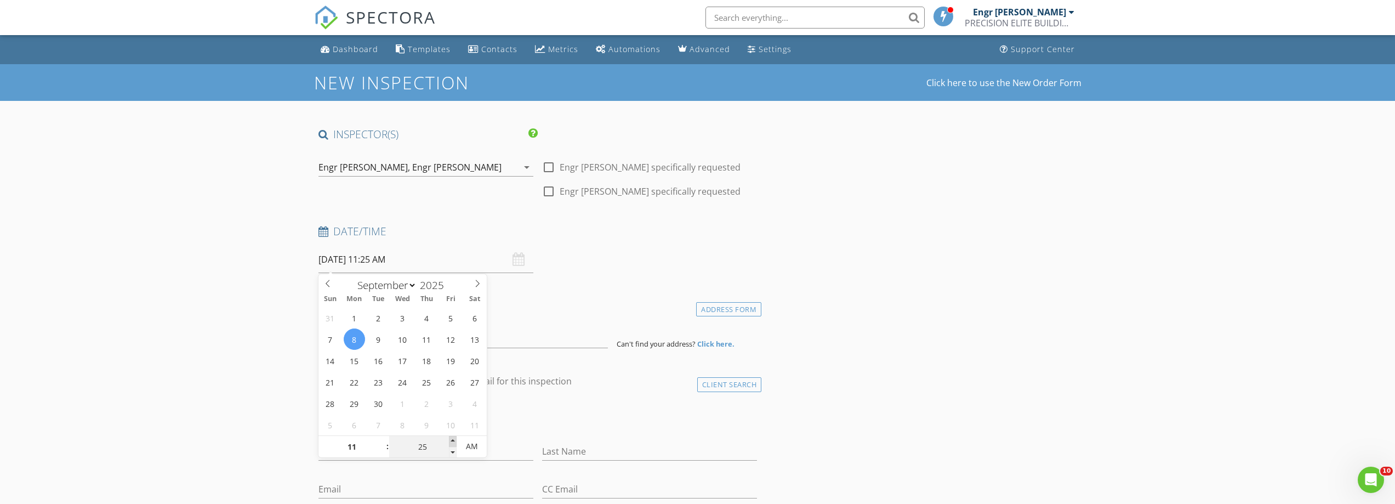
type input "[DATE] 11:30 AM"
click at [452, 440] on span at bounding box center [453, 441] width 8 height 11
click at [547, 315] on div "Location" at bounding box center [538, 310] width 448 height 22
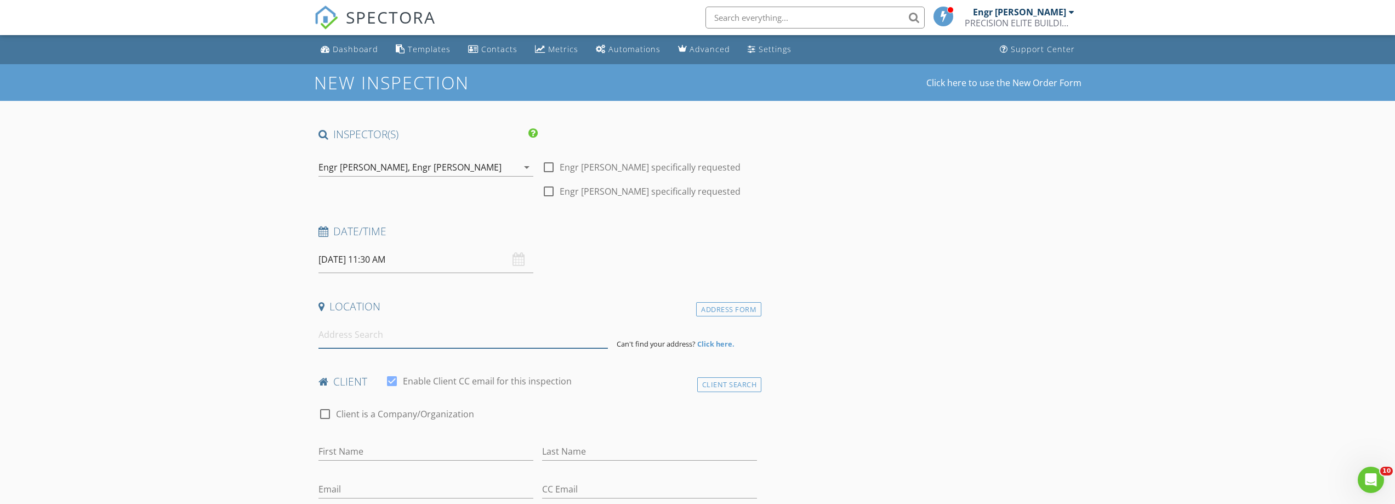
click at [453, 337] on input at bounding box center [462, 334] width 289 height 27
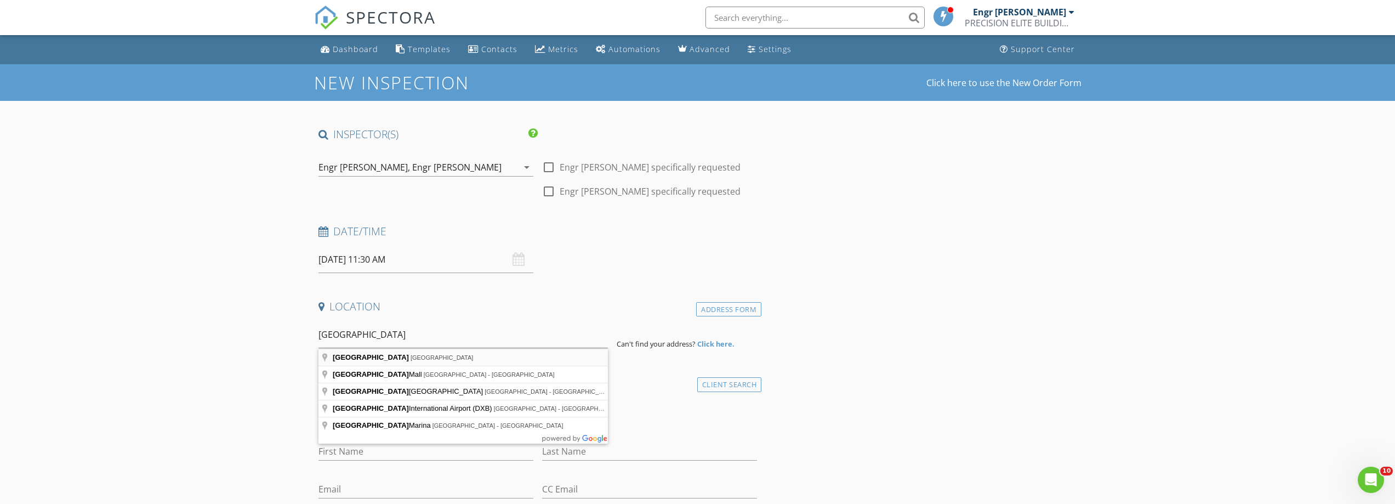
type input "Dubai - United Arab Emirates"
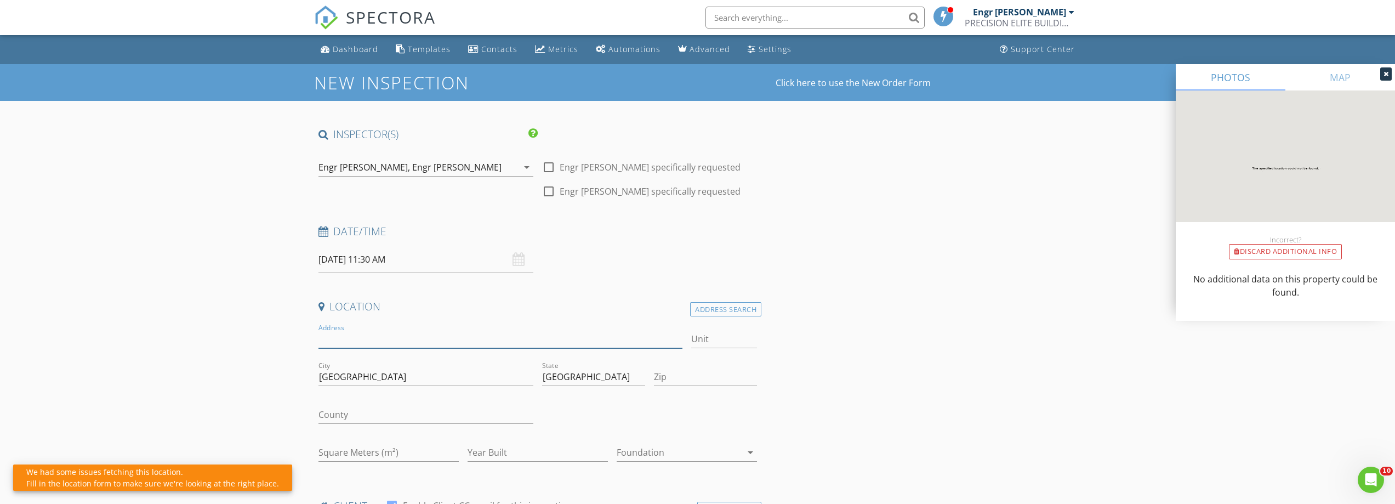
click at [408, 339] on input "Address" at bounding box center [500, 339] width 364 height 18
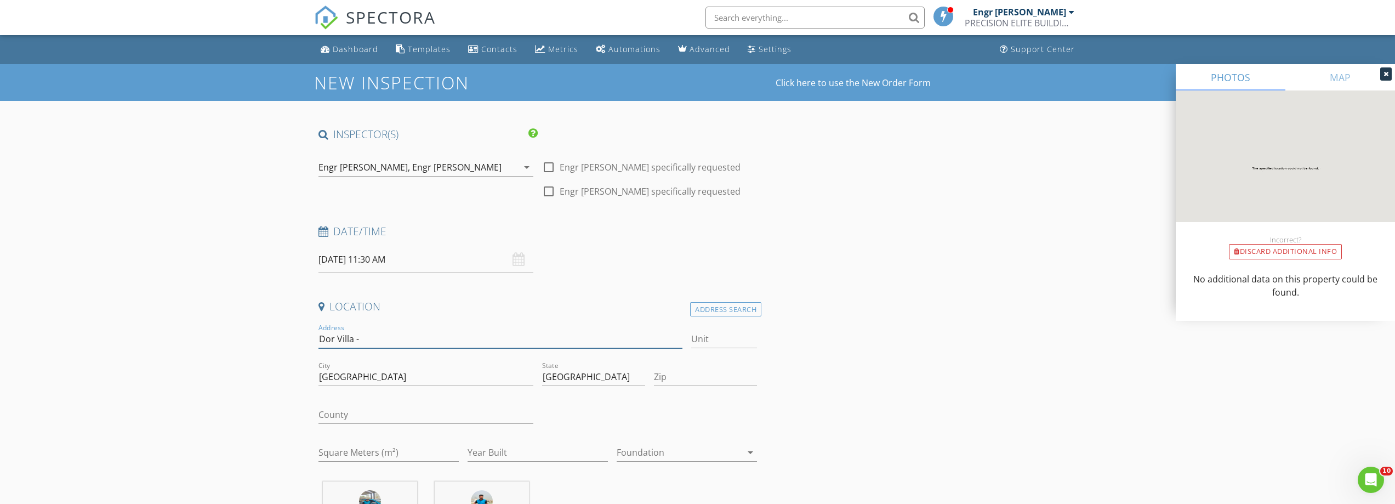
type input "Dor Villa -"
click at [715, 343] on input "Unit" at bounding box center [724, 339] width 66 height 18
type input "R 17"
click at [668, 368] on input "Zip" at bounding box center [705, 377] width 103 height 18
type input "00000"
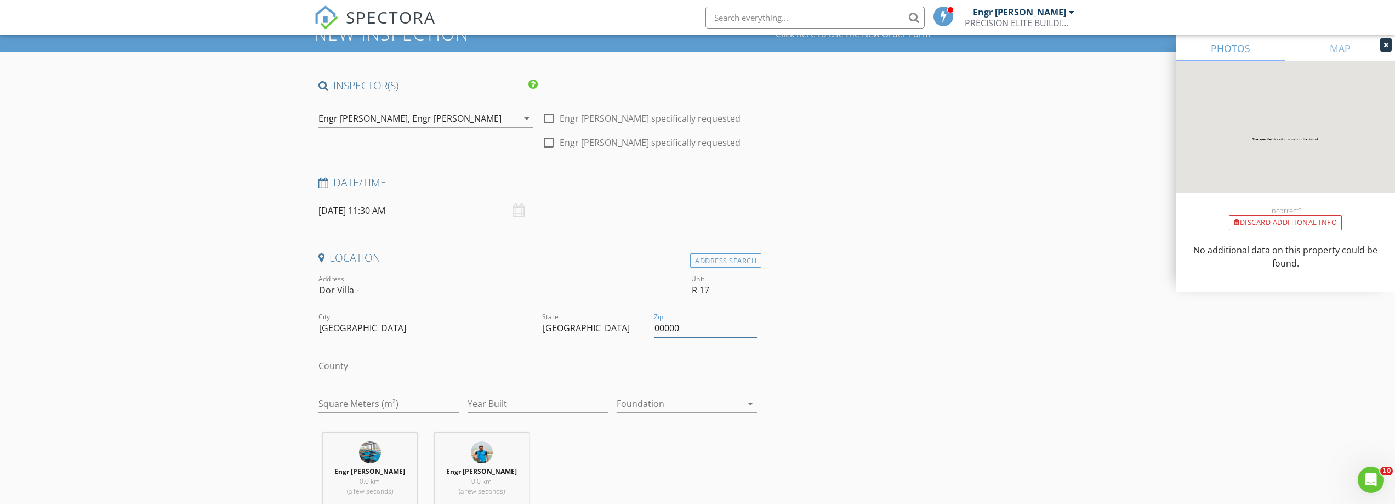
scroll to position [55, 0]
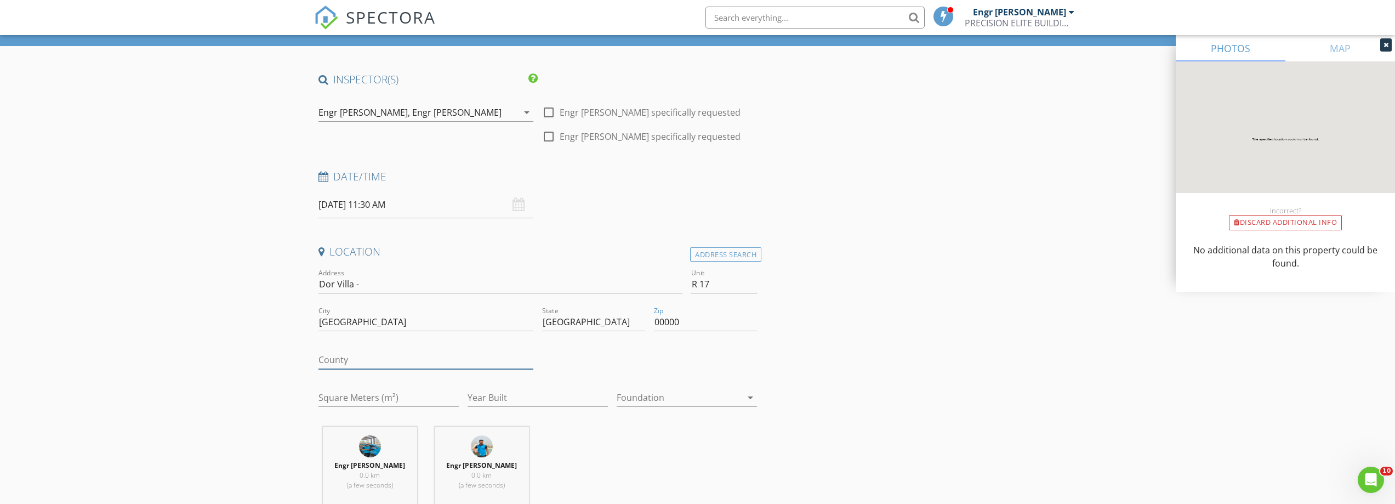
drag, startPoint x: 354, startPoint y: 352, endPoint x: 360, endPoint y: 357, distance: 7.5
click at [354, 352] on input "County" at bounding box center [425, 360] width 215 height 18
type input "[GEOGRAPHIC_DATA]"
type input "Naveed"
type input "Sarwar"
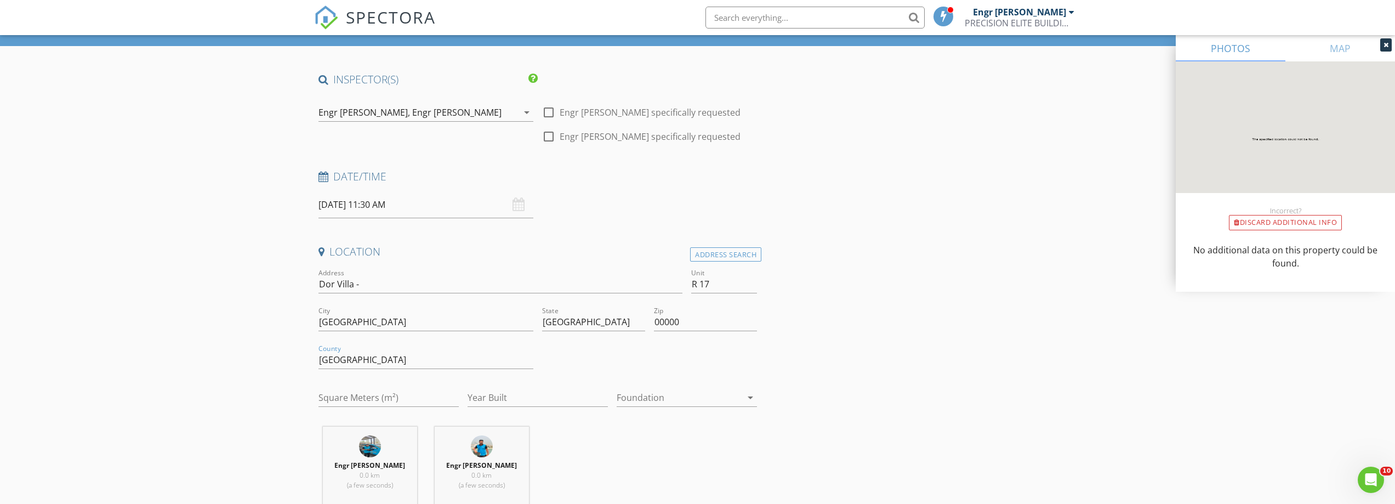
type input "0563787002"
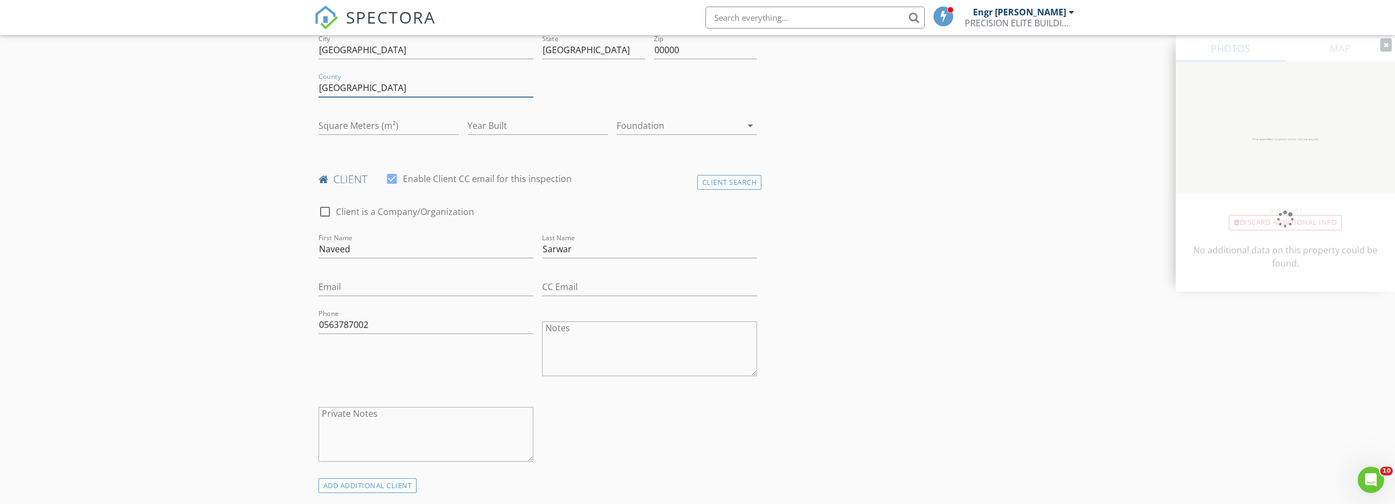
scroll to position [327, 0]
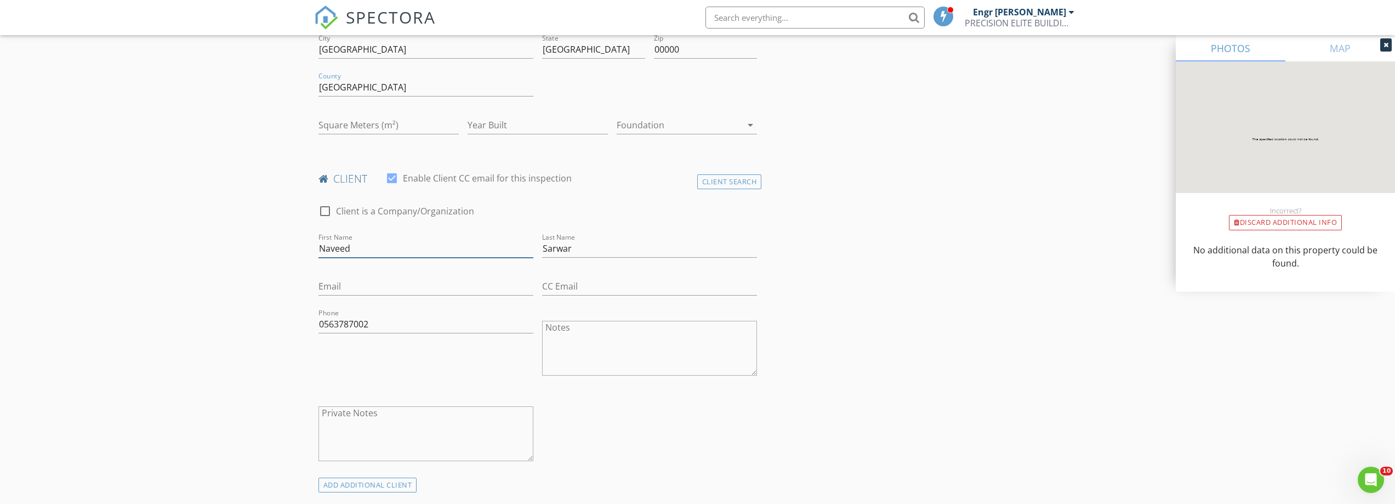
click at [410, 243] on input "Naveed" at bounding box center [425, 248] width 215 height 18
click at [636, 246] on input "Sarwar" at bounding box center [649, 248] width 215 height 18
click at [371, 318] on input "0563787002" at bounding box center [425, 324] width 215 height 18
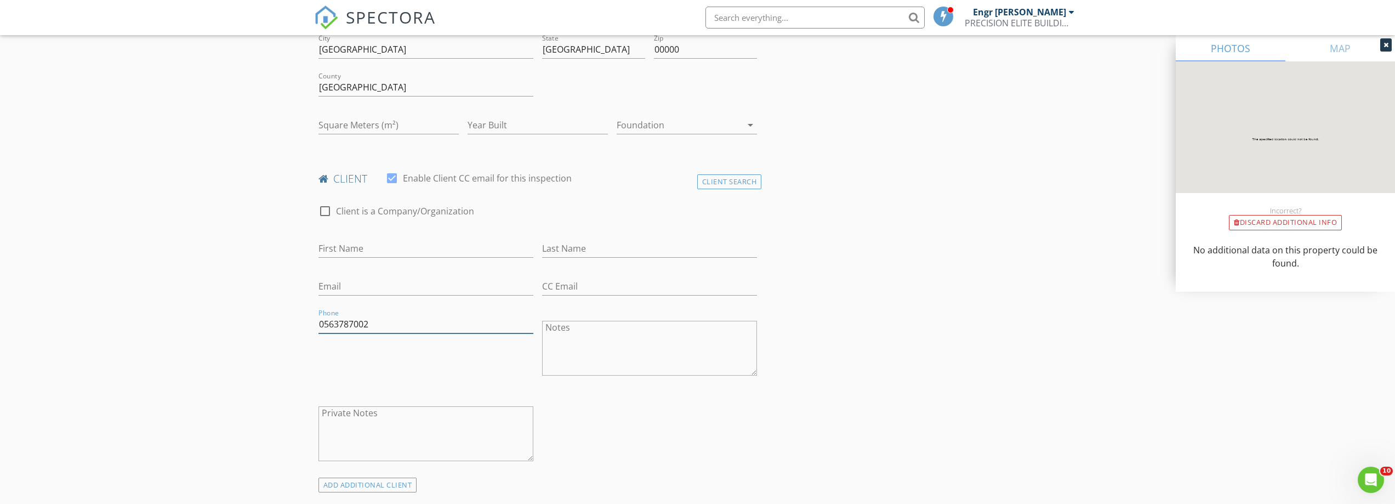
click at [371, 318] on input "0563787002" at bounding box center [425, 324] width 215 height 18
click at [362, 286] on input "Email" at bounding box center [425, 286] width 215 height 18
paste input "rimnesh.shah@gmail.com"
type input "rimnesh.shah@gmail.com"
click at [354, 250] on input "First Name" at bounding box center [425, 248] width 215 height 18
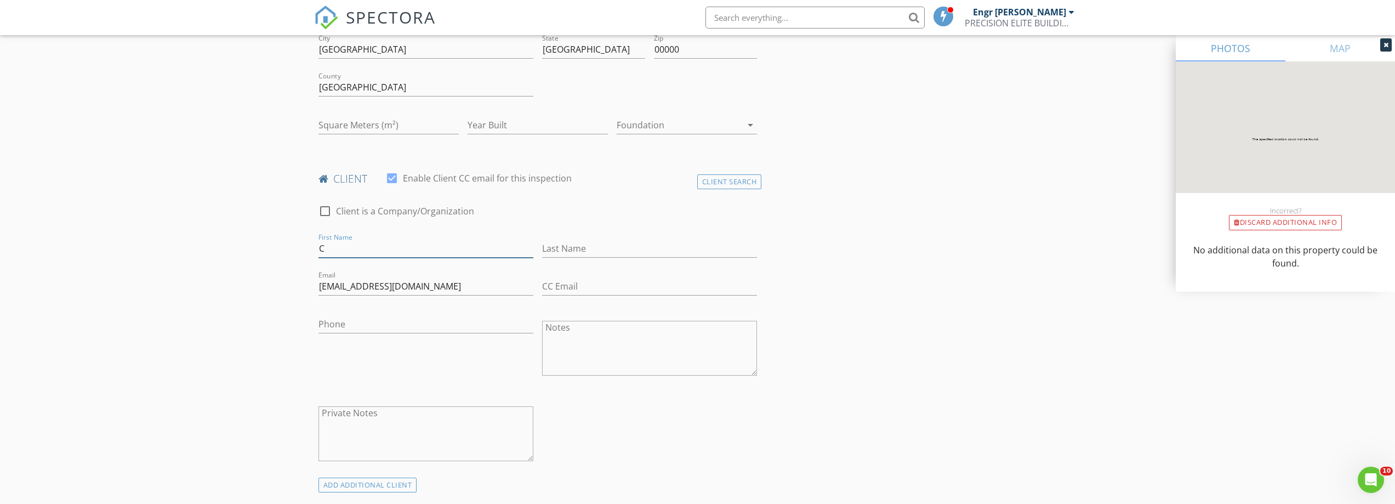
type input "Client"
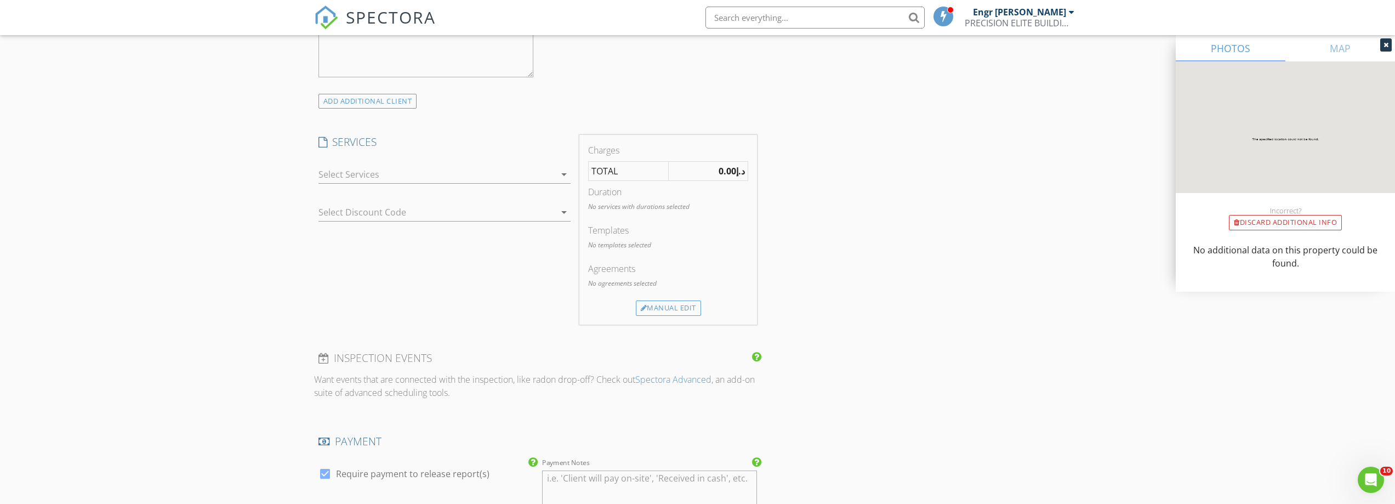
click at [398, 184] on div "arrow_drop_down" at bounding box center [444, 180] width 252 height 29
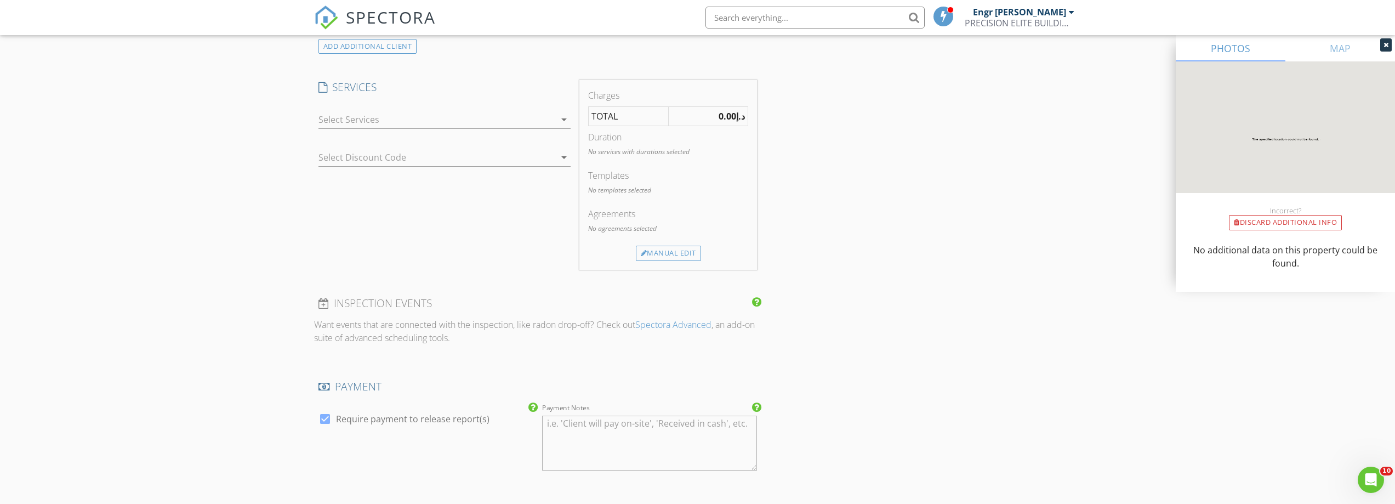
click at [400, 121] on div at bounding box center [436, 120] width 237 height 18
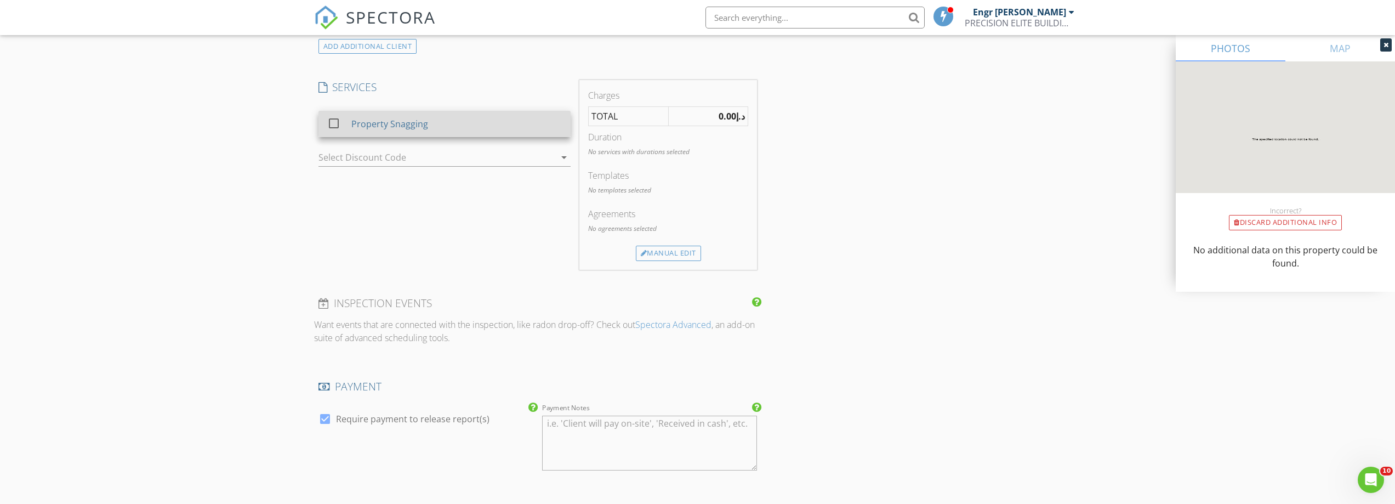
click at [408, 123] on div "Property Snagging" at bounding box center [389, 123] width 77 height 13
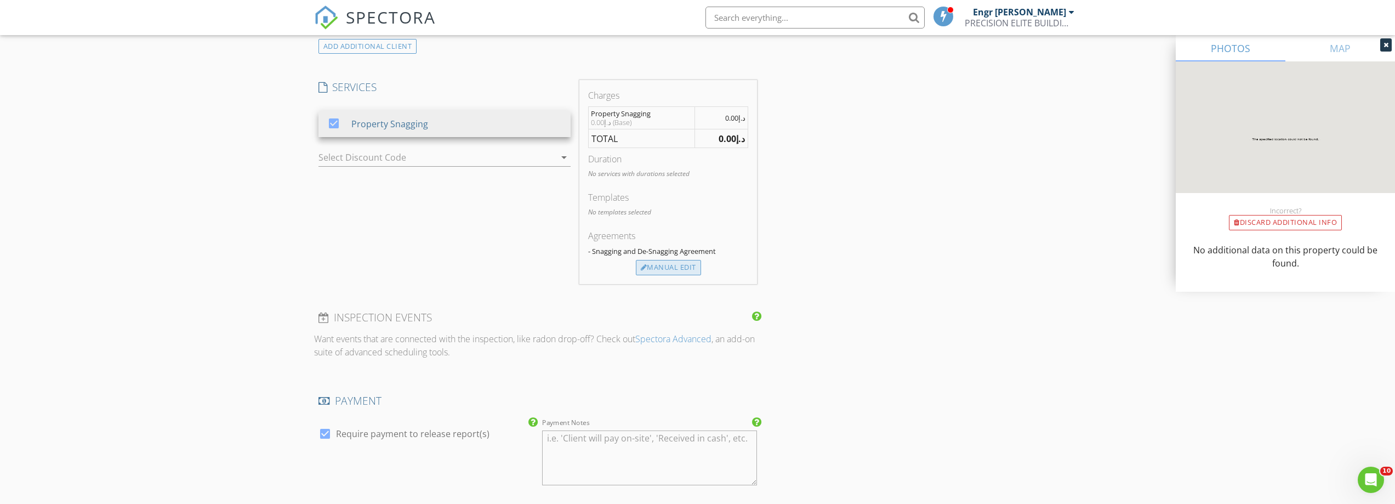
click at [671, 265] on div "Manual Edit" at bounding box center [668, 267] width 65 height 15
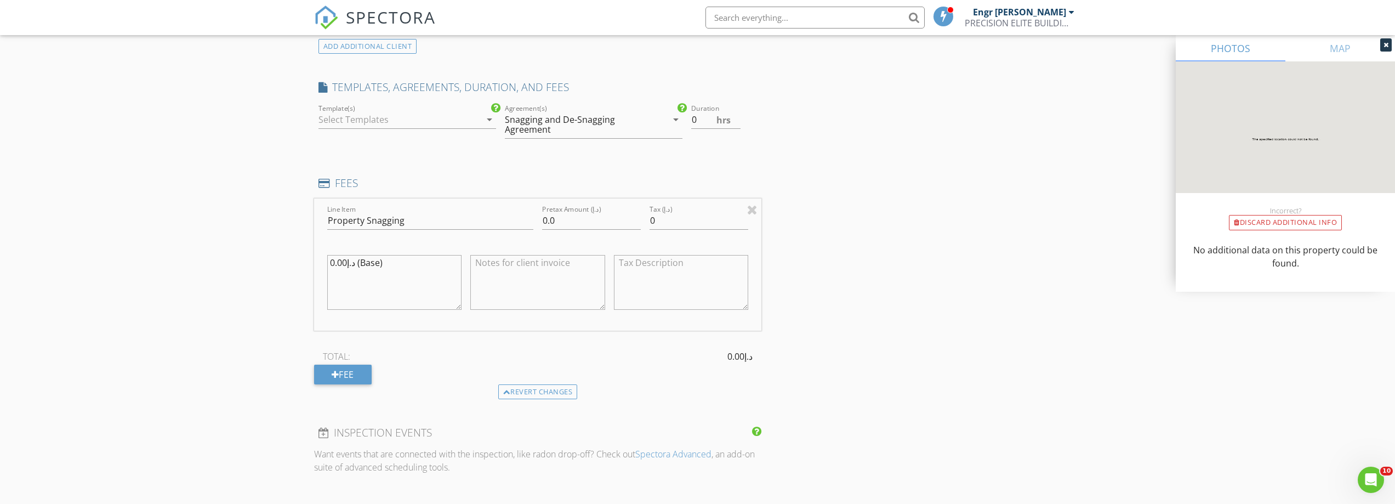
click at [360, 125] on div at bounding box center [399, 120] width 162 height 18
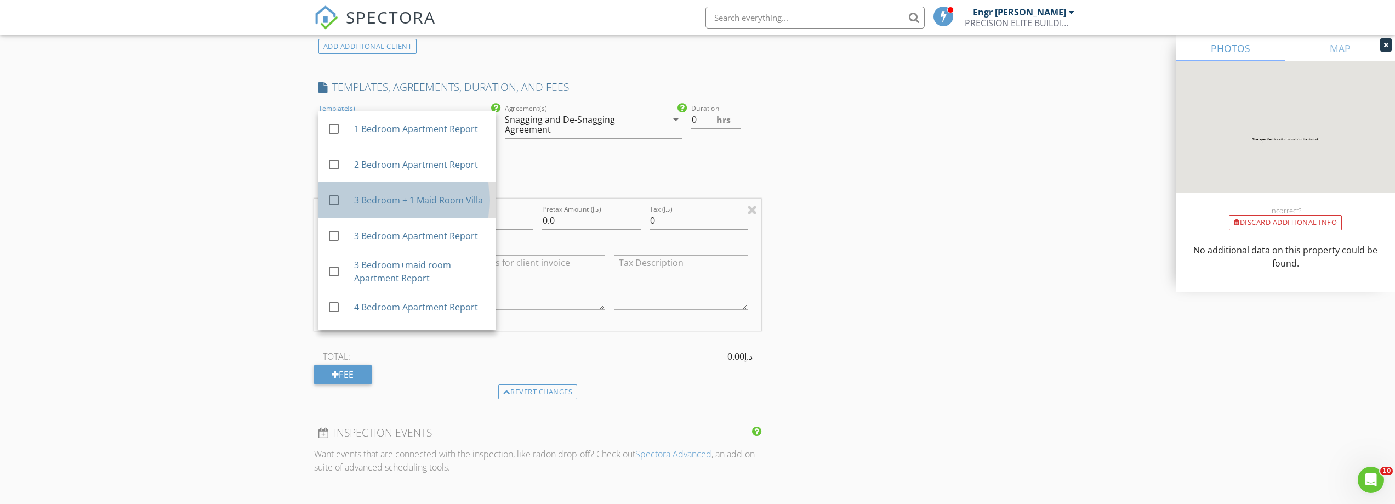
click at [380, 198] on div "3 Bedroom + 1 Maid Room Villa" at bounding box center [419, 199] width 133 height 13
click at [707, 121] on input "0" at bounding box center [715, 120] width 49 height 18
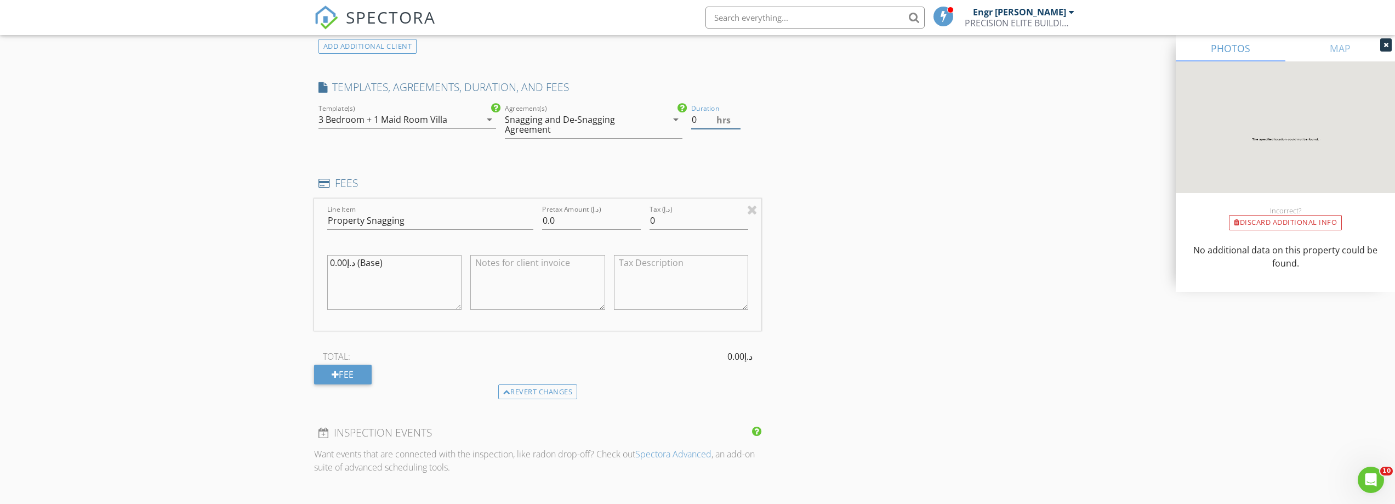
click at [707, 121] on input "0" at bounding box center [715, 120] width 49 height 18
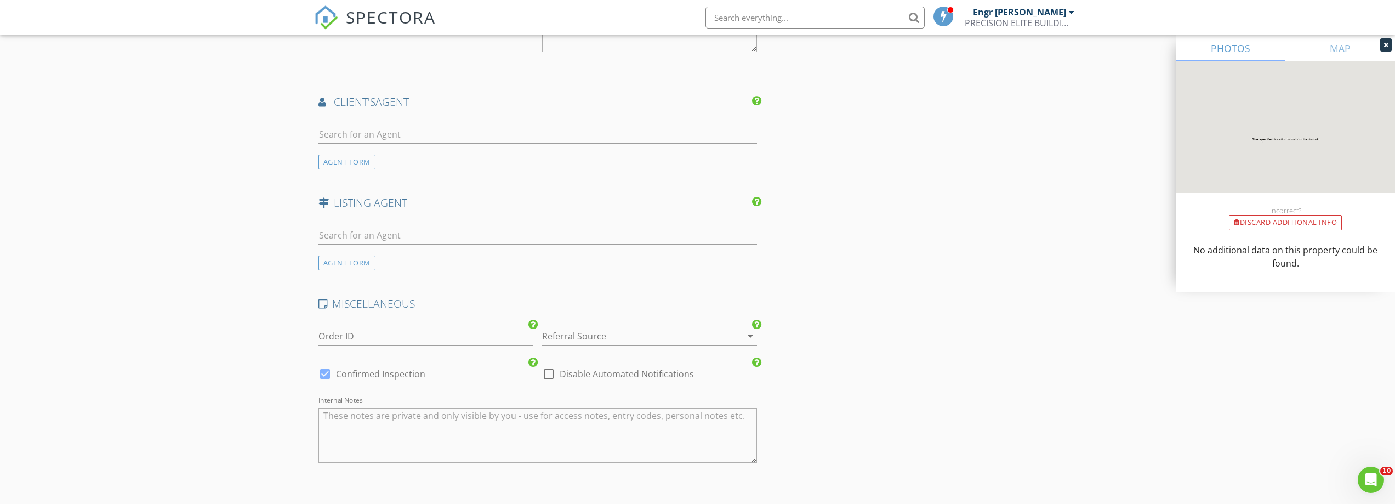
scroll to position [1487, 0]
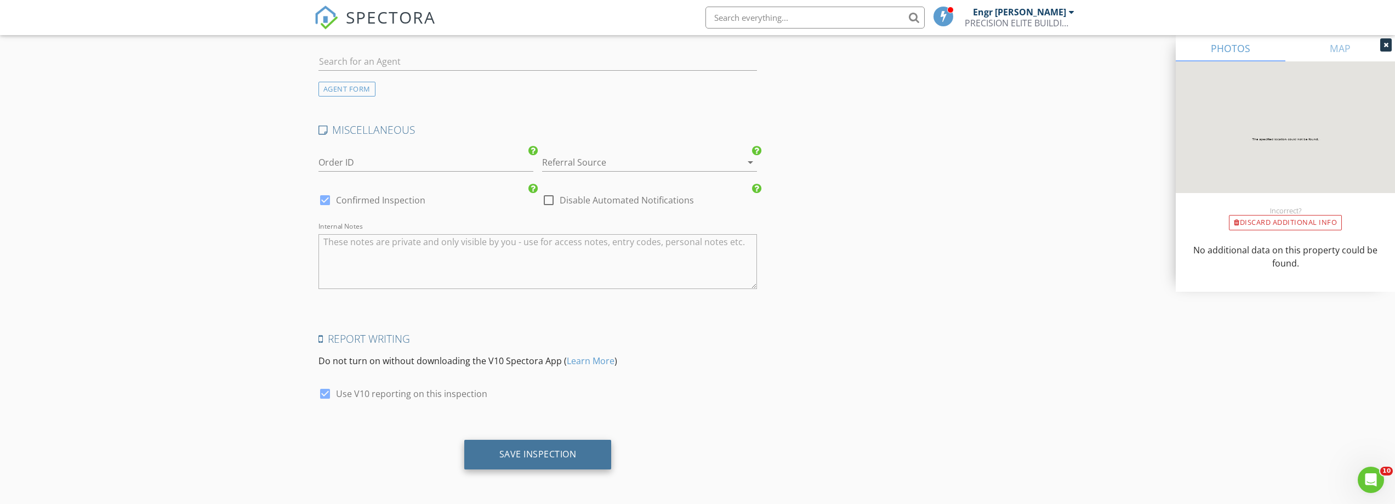
type input "2"
click at [562, 456] on div "Save Inspection" at bounding box center [537, 453] width 77 height 11
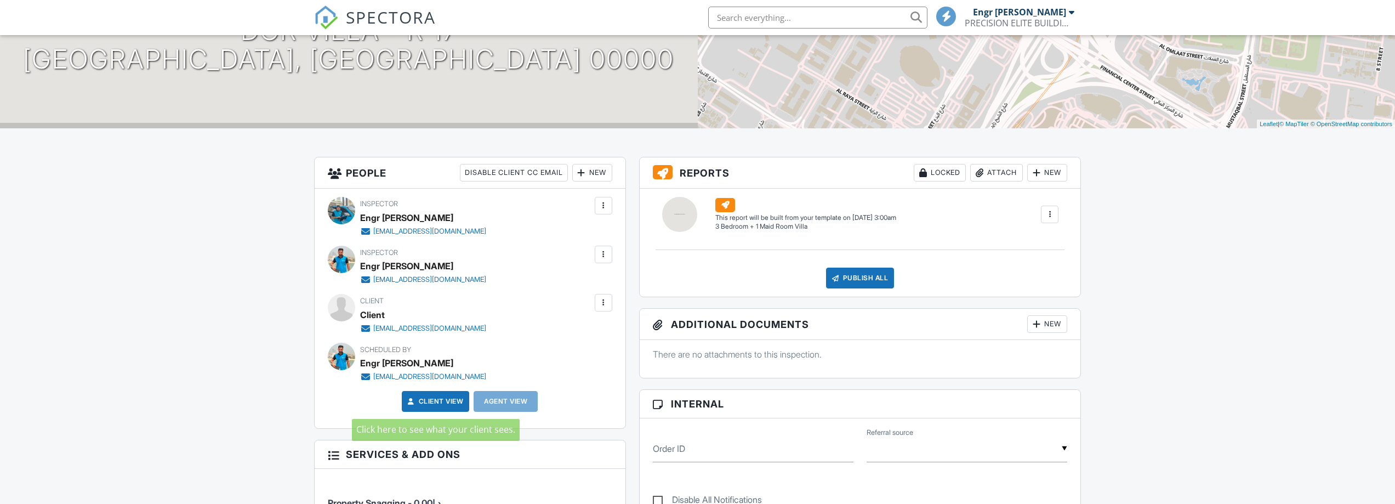
click at [436, 400] on link "Client View" at bounding box center [435, 401] width 58 height 11
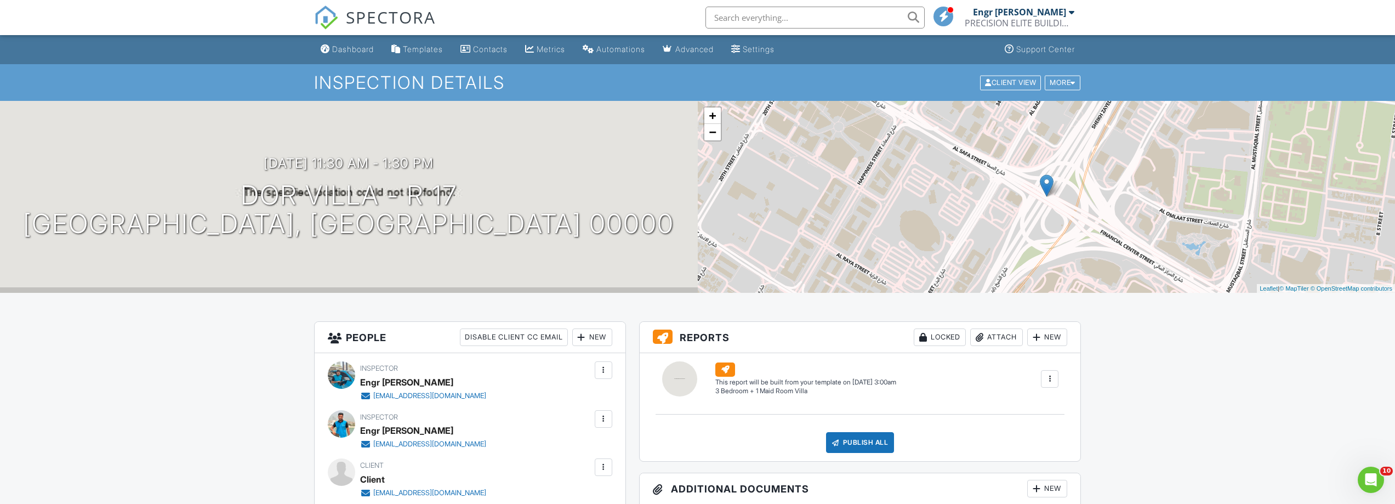
click at [336, 35] on div "SPECTORA" at bounding box center [375, 17] width 122 height 35
click at [335, 50] on div "Dashboard" at bounding box center [353, 48] width 42 height 9
